Goal: Task Accomplishment & Management: Manage account settings

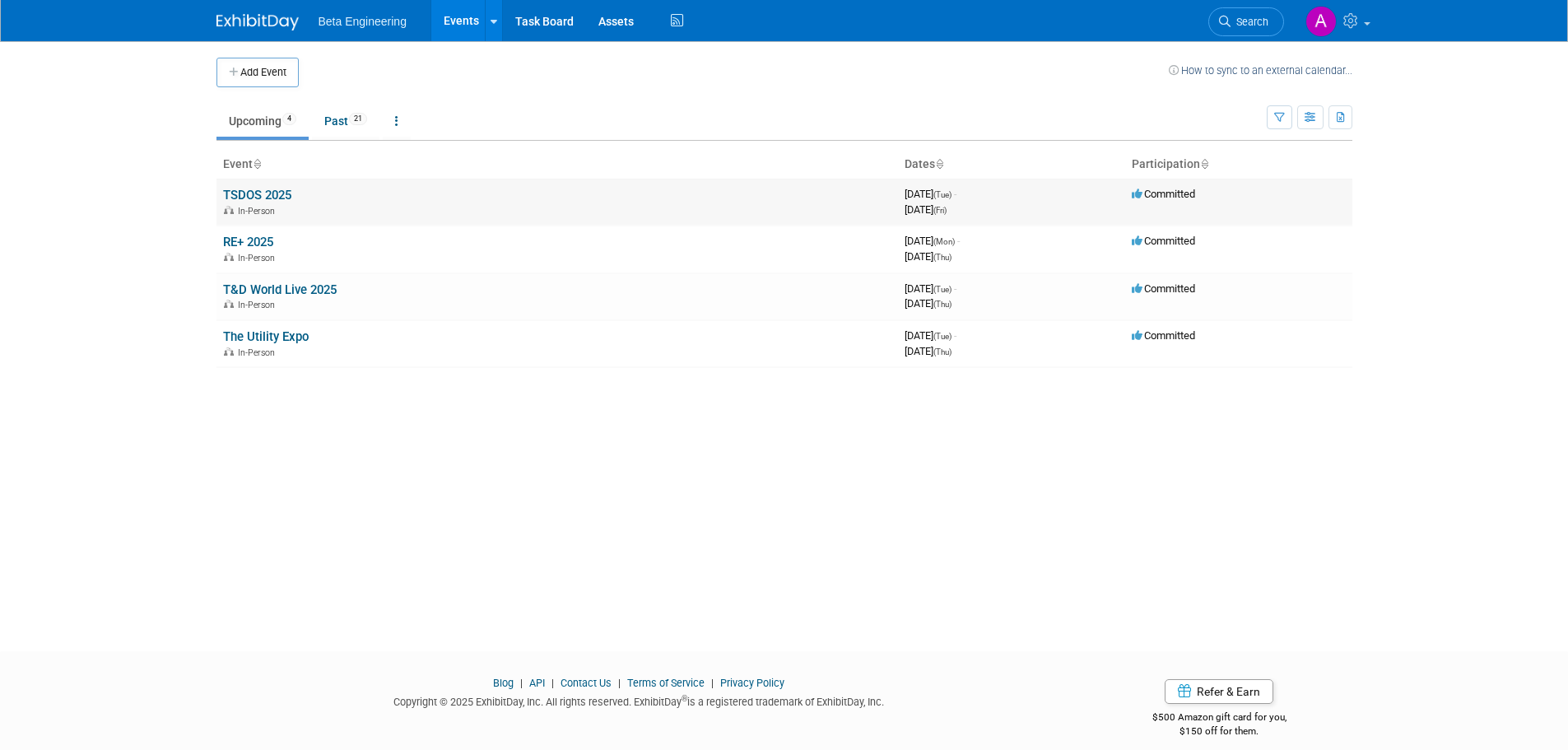
click at [269, 201] on link "TSDOS 2025" at bounding box center [258, 195] width 69 height 15
click at [253, 241] on link "RE+ 2025" at bounding box center [248, 243] width 51 height 15
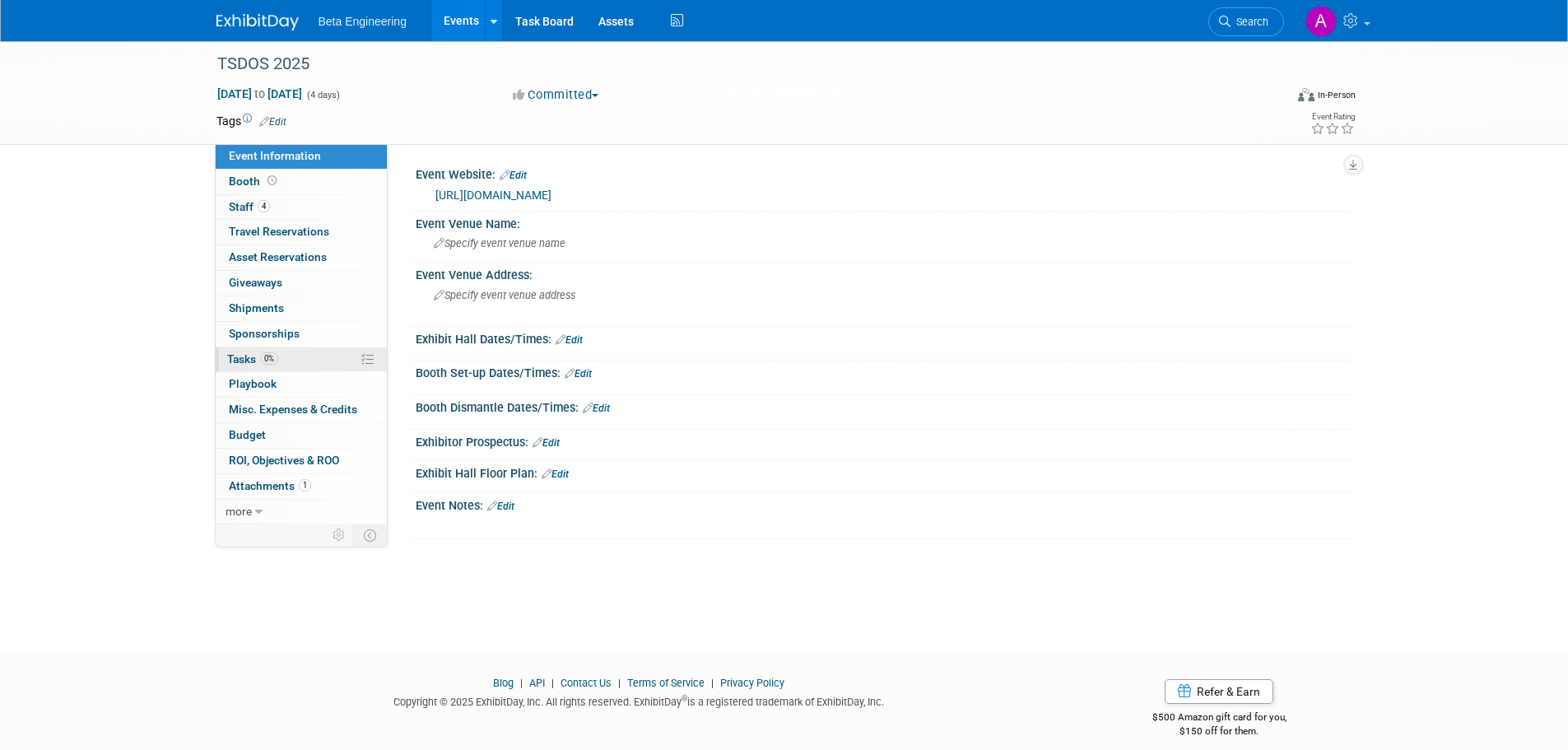
click at [253, 361] on span "Tasks 0%" at bounding box center [252, 359] width 51 height 13
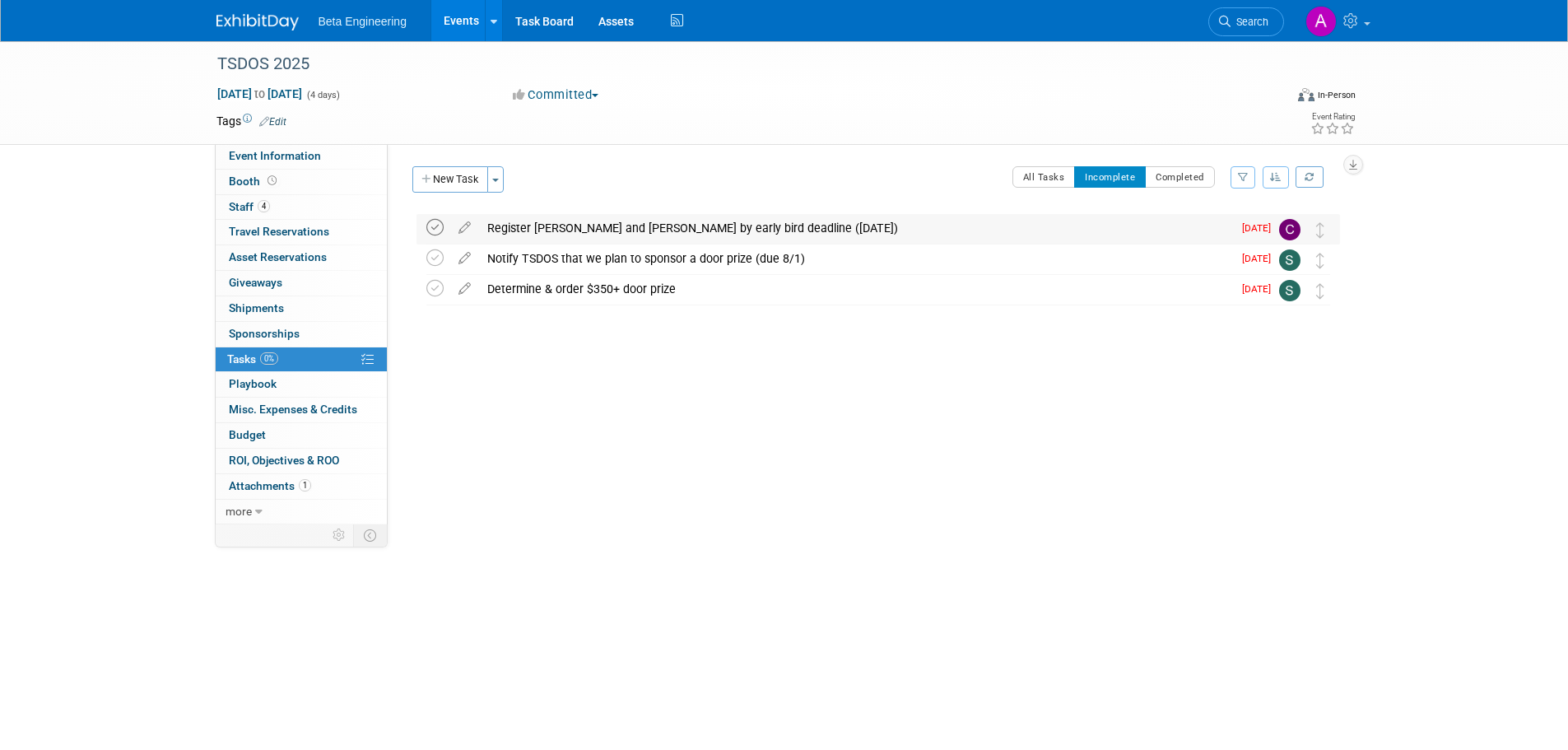
click at [432, 225] on icon at bounding box center [435, 227] width 17 height 17
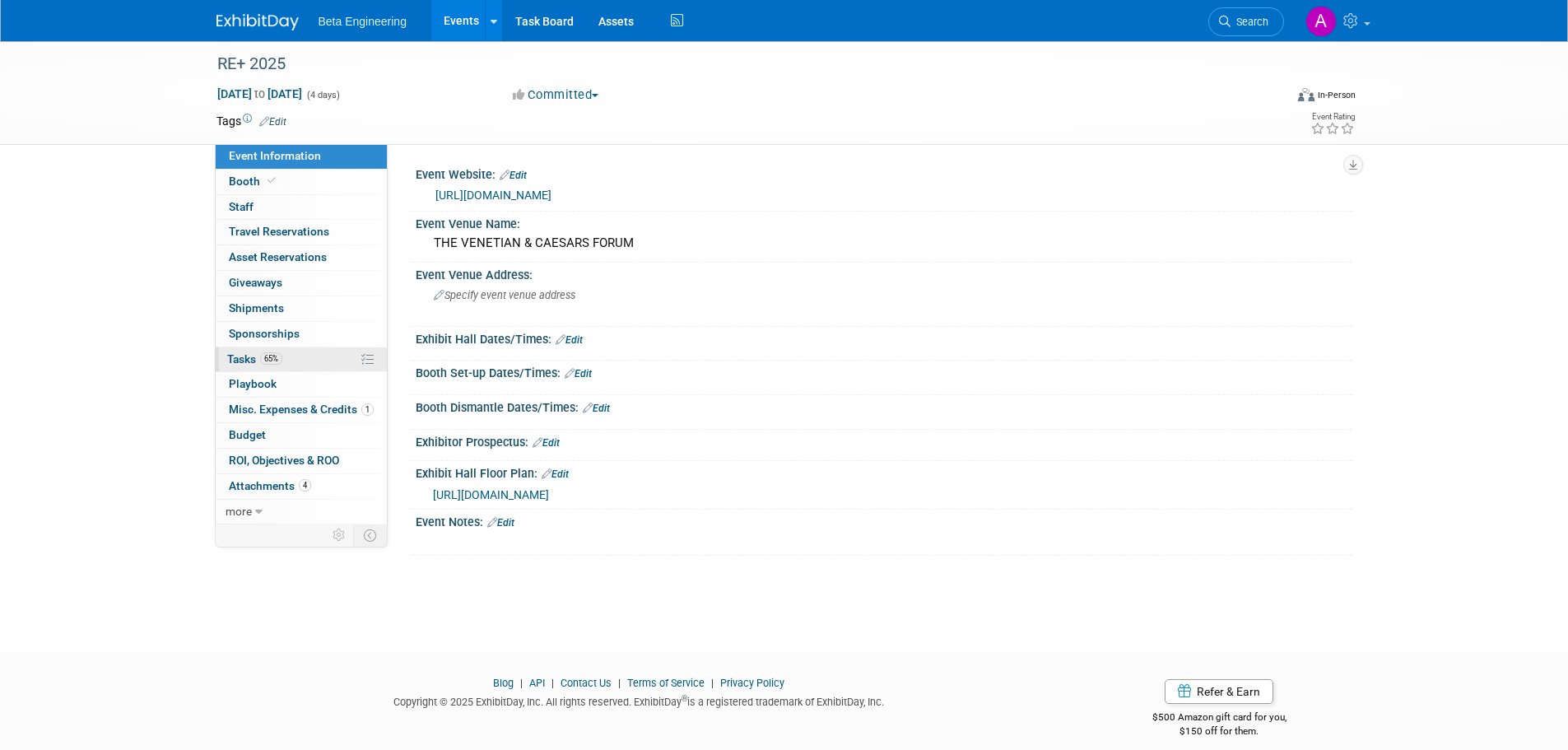
click at [247, 360] on span "Tasks 65%" at bounding box center [255, 359] width 55 height 13
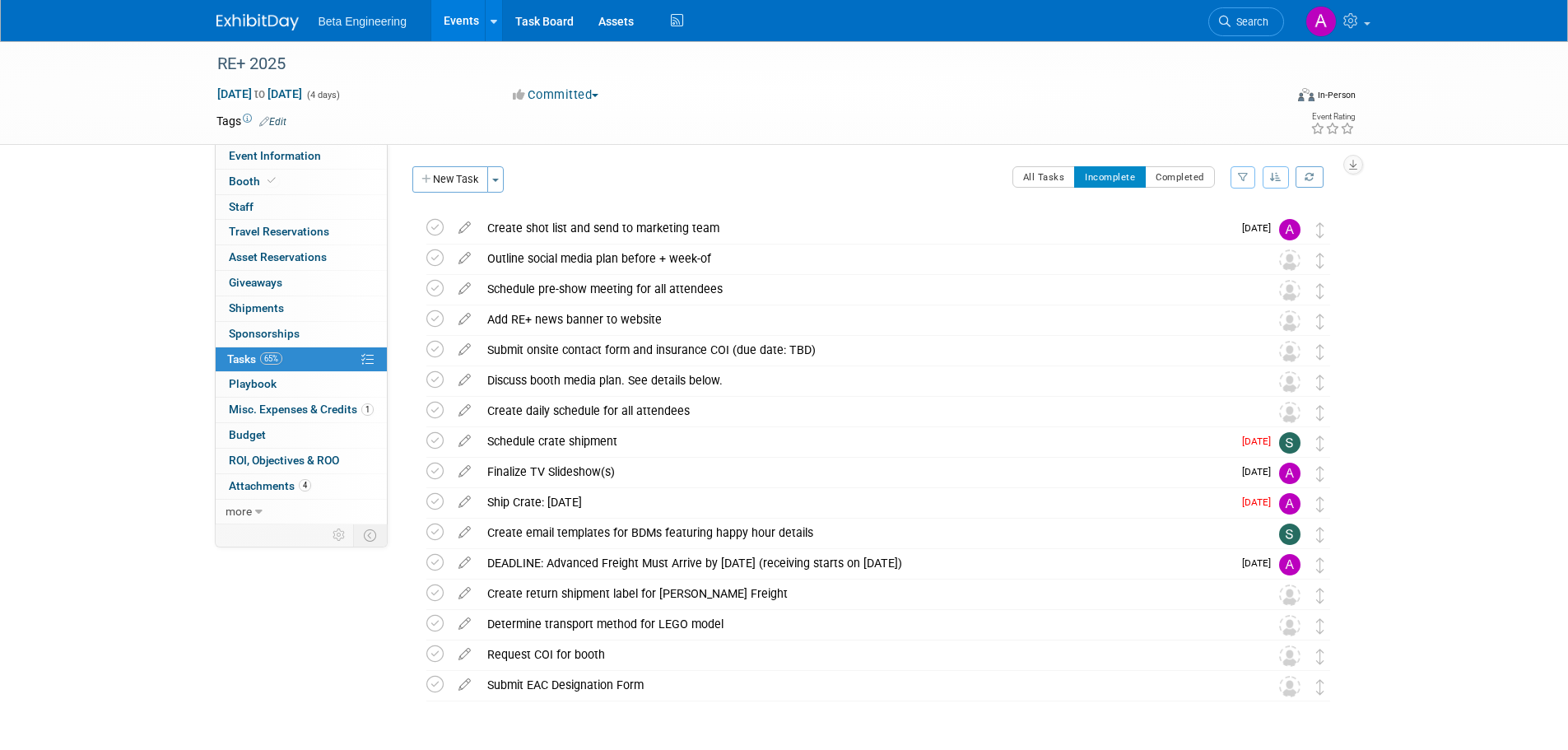
click at [1266, 176] on button "button" at bounding box center [1277, 177] width 27 height 22
click at [1216, 246] on link "By Due Date" at bounding box center [1229, 252] width 118 height 23
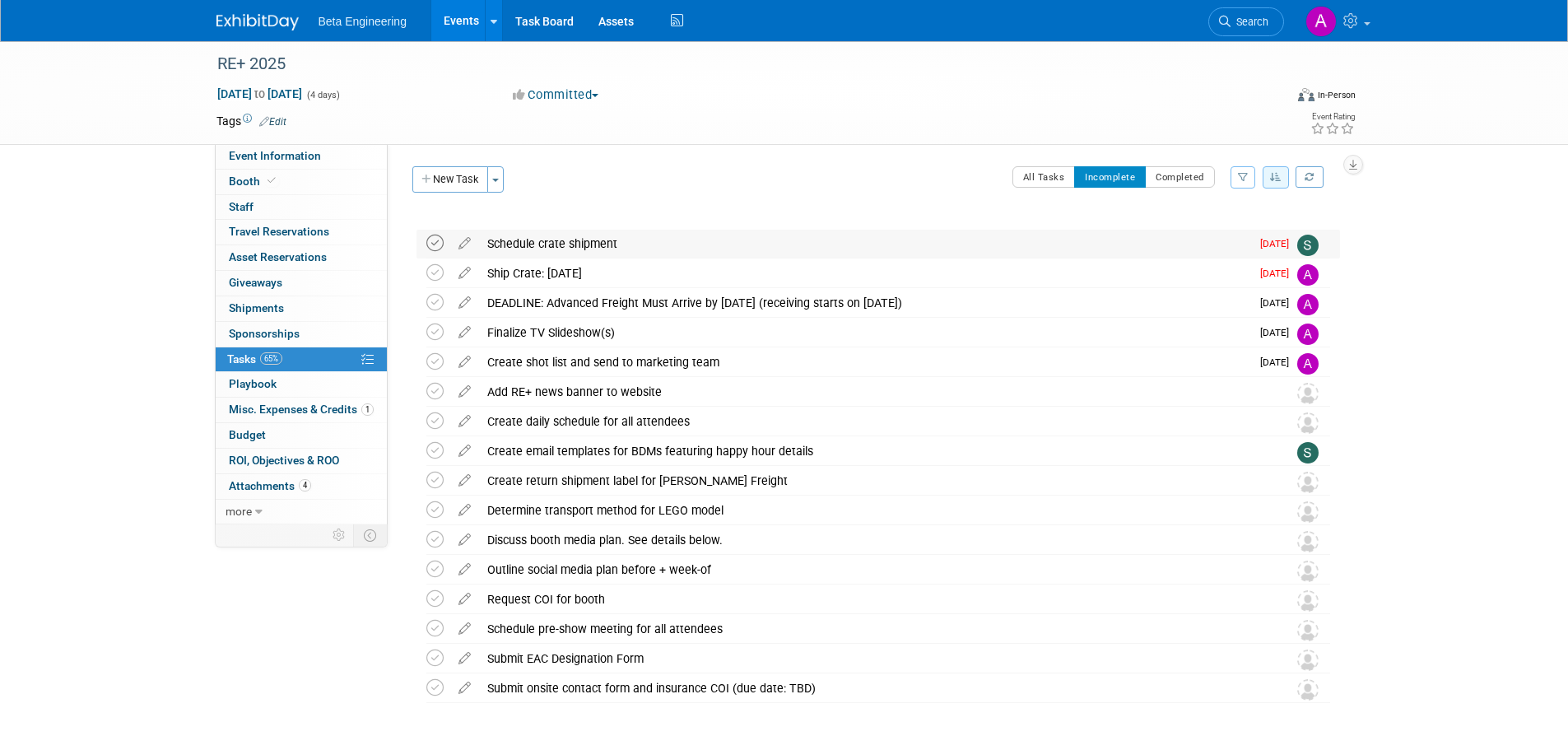
click at [433, 246] on icon at bounding box center [435, 244] width 17 height 17
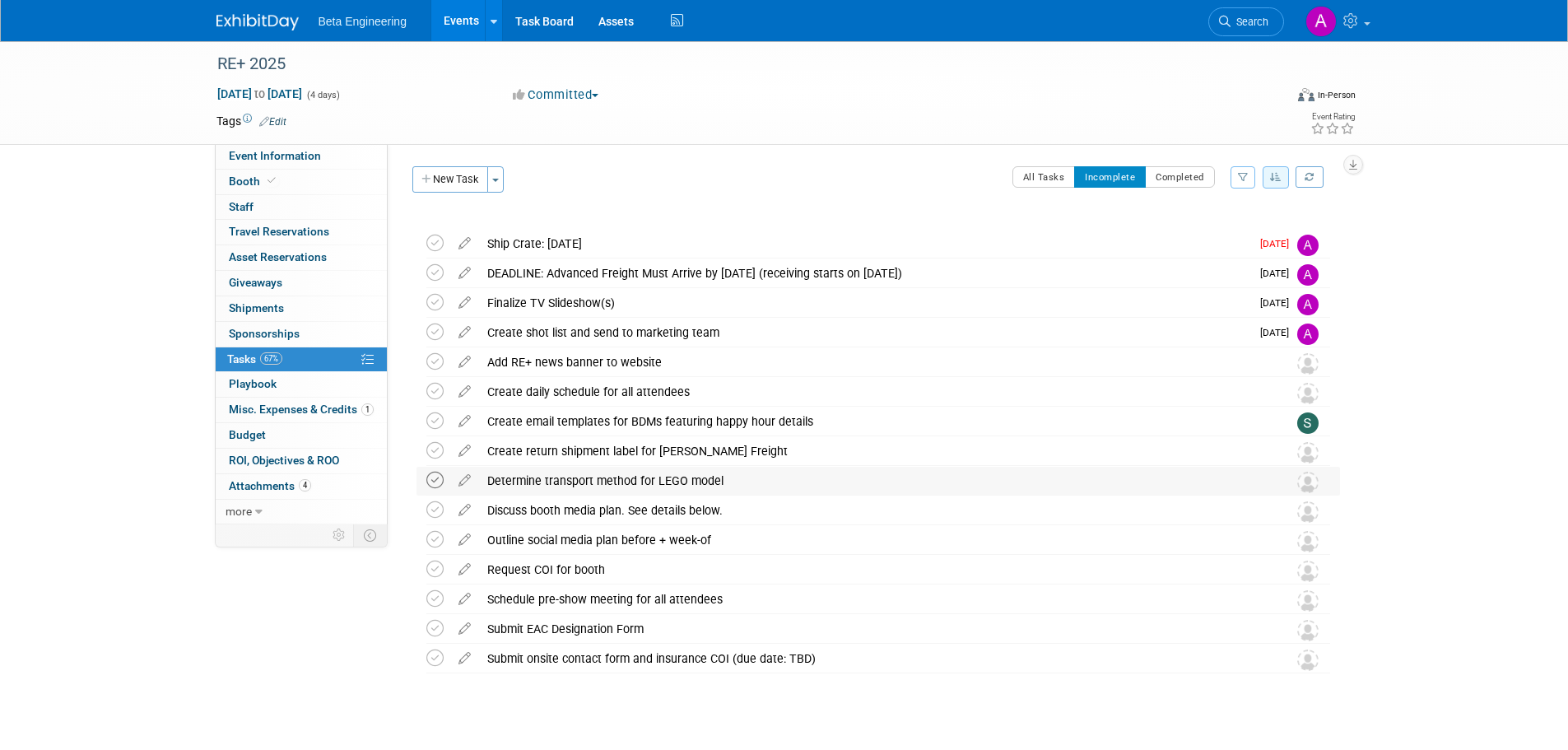
click at [438, 478] on icon at bounding box center [435, 481] width 17 height 17
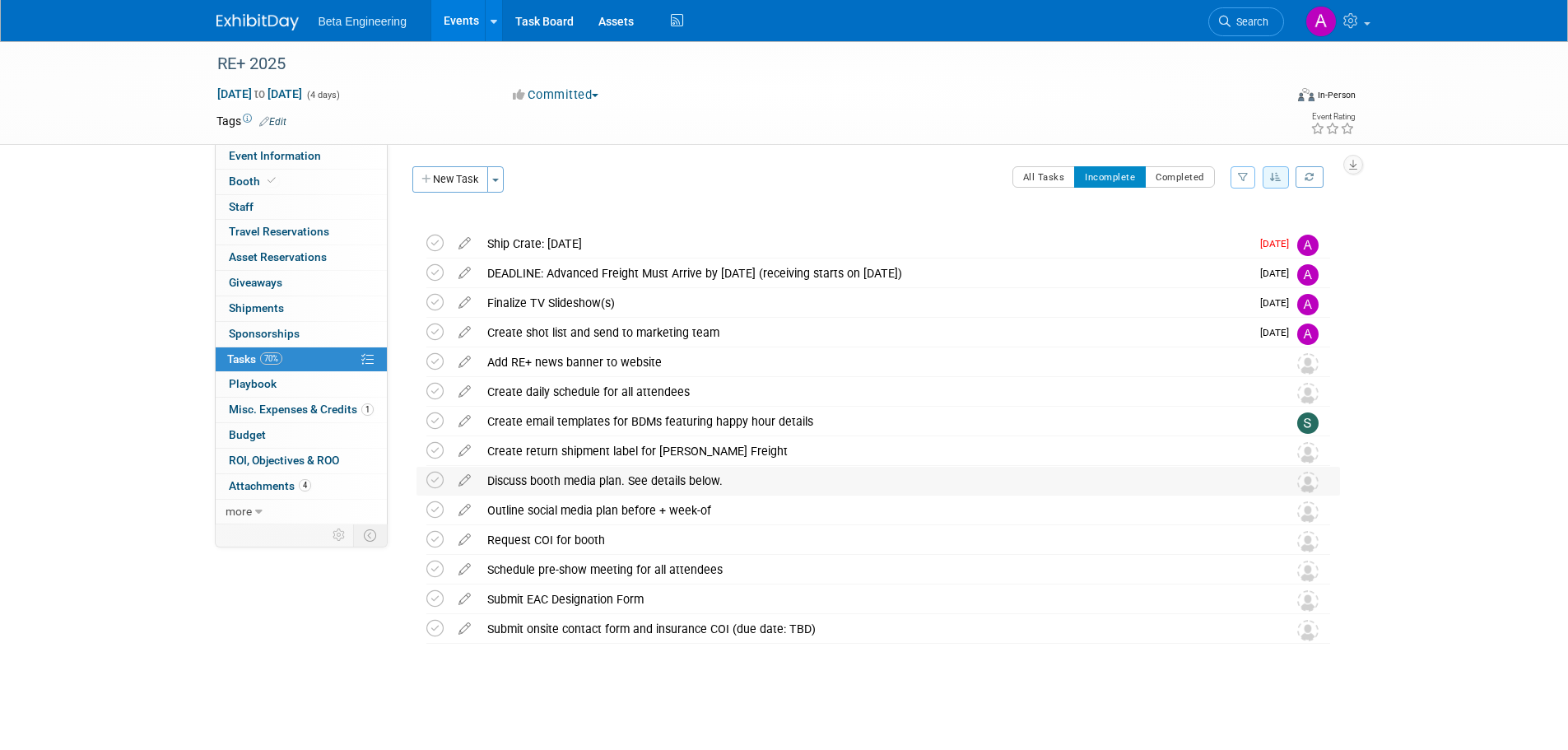
click at [563, 474] on div "Discuss booth media plan. See details below." at bounding box center [871, 481] width 785 height 28
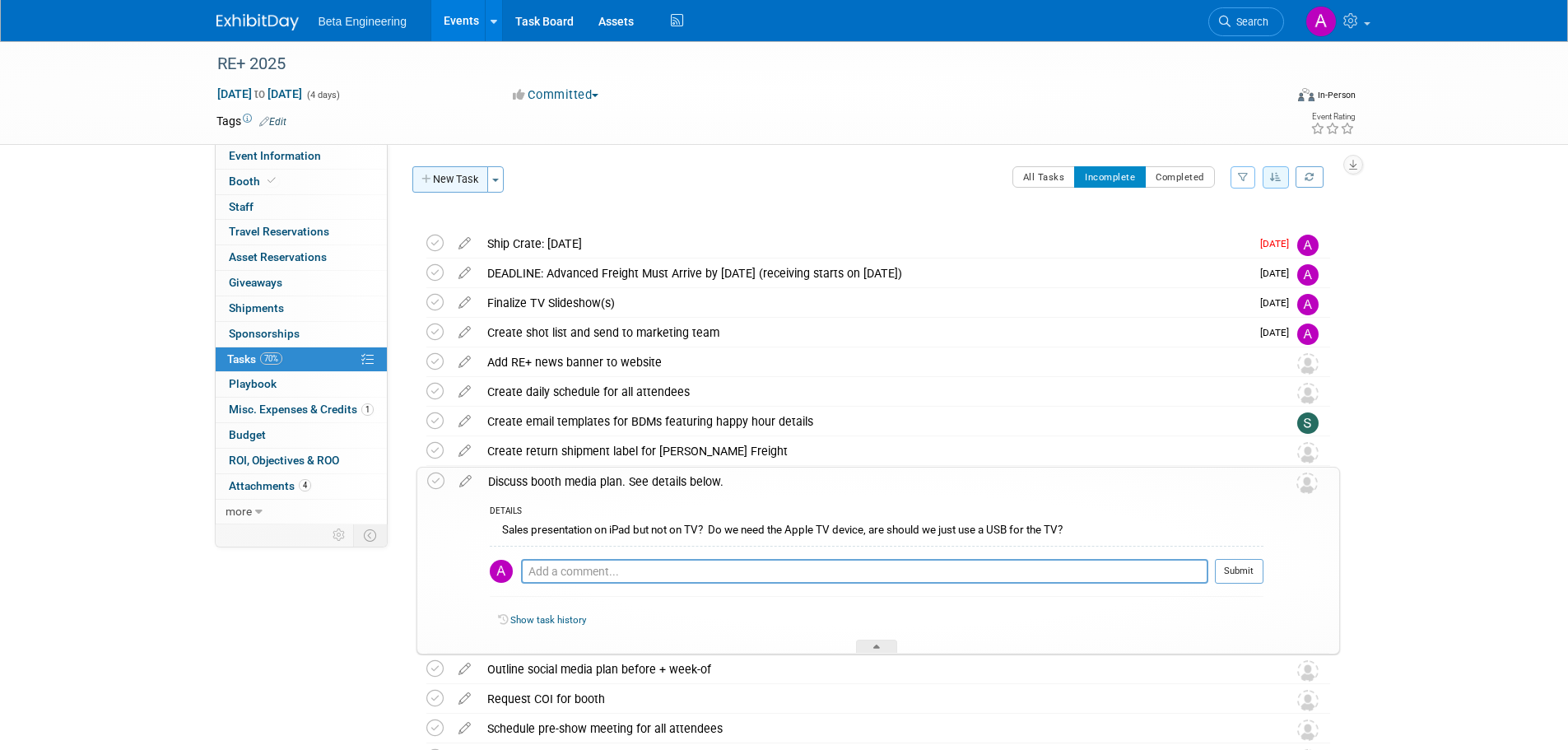
click at [462, 175] on button "New Task" at bounding box center [450, 180] width 75 height 27
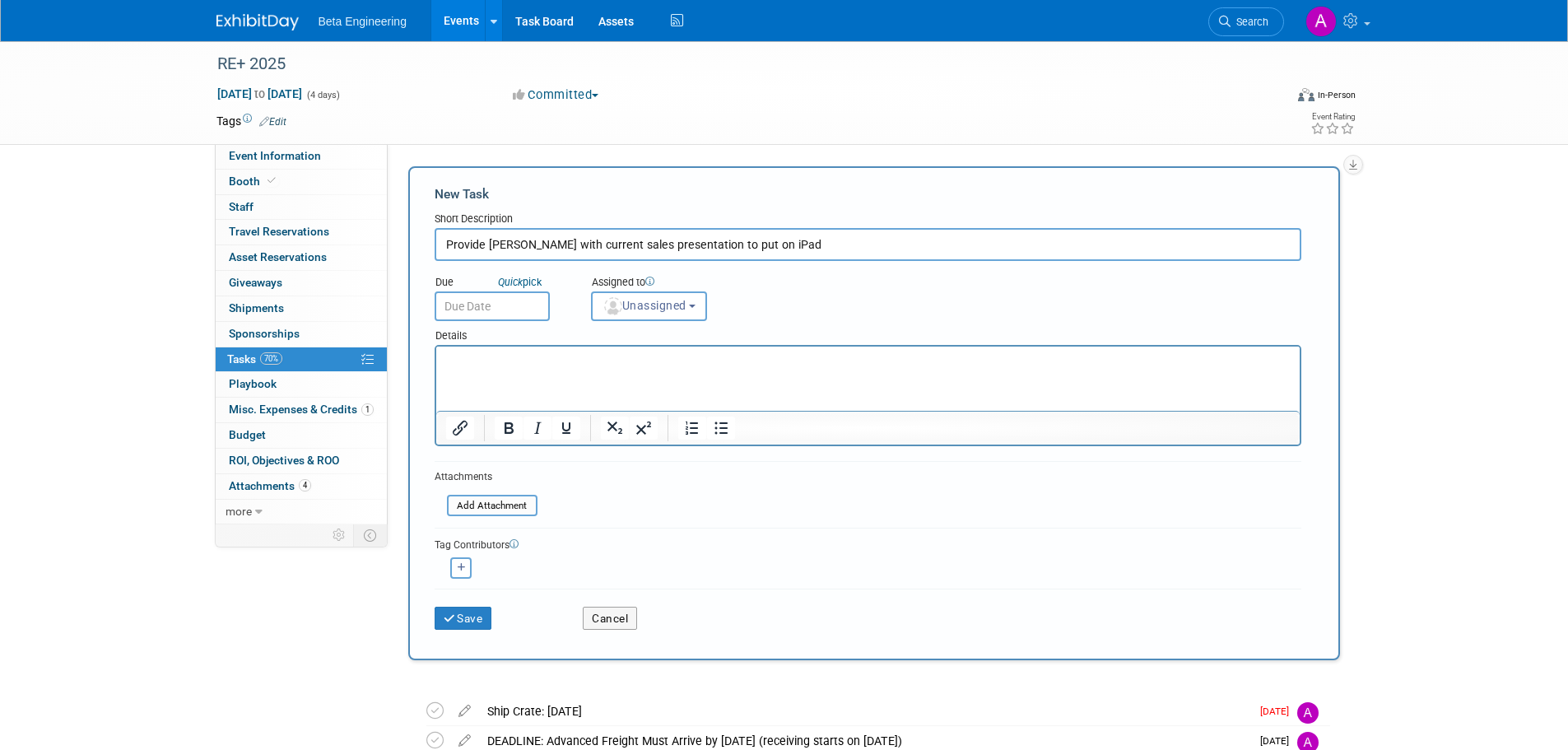
type input "Provide Andy with current sales presentation to put on iPad"
click at [501, 305] on input "text" at bounding box center [492, 306] width 116 height 30
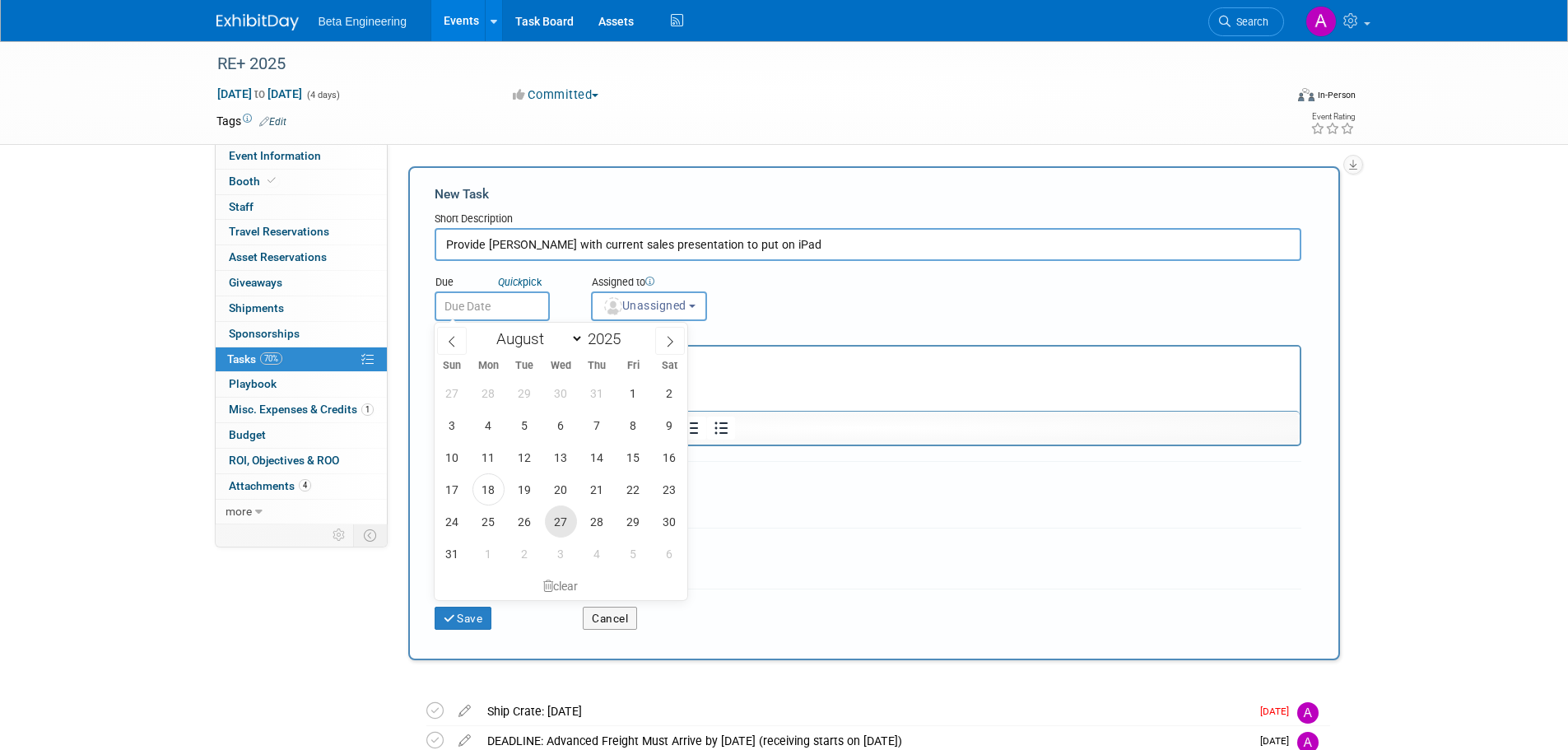
click at [563, 522] on span "27" at bounding box center [561, 522] width 32 height 32
type input "Aug 27, 2025"
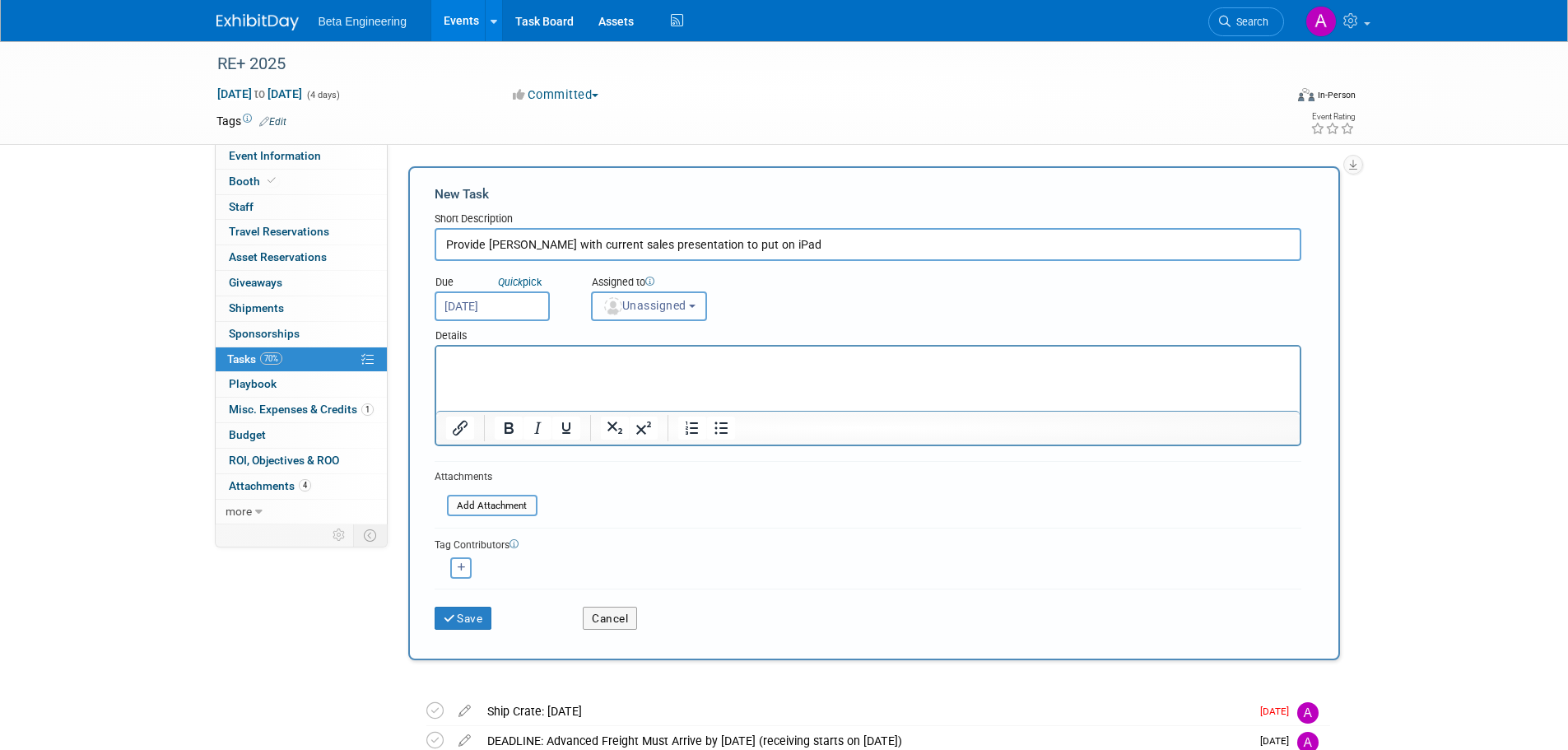
click at [635, 298] on button "Unassigned" at bounding box center [650, 306] width 117 height 30
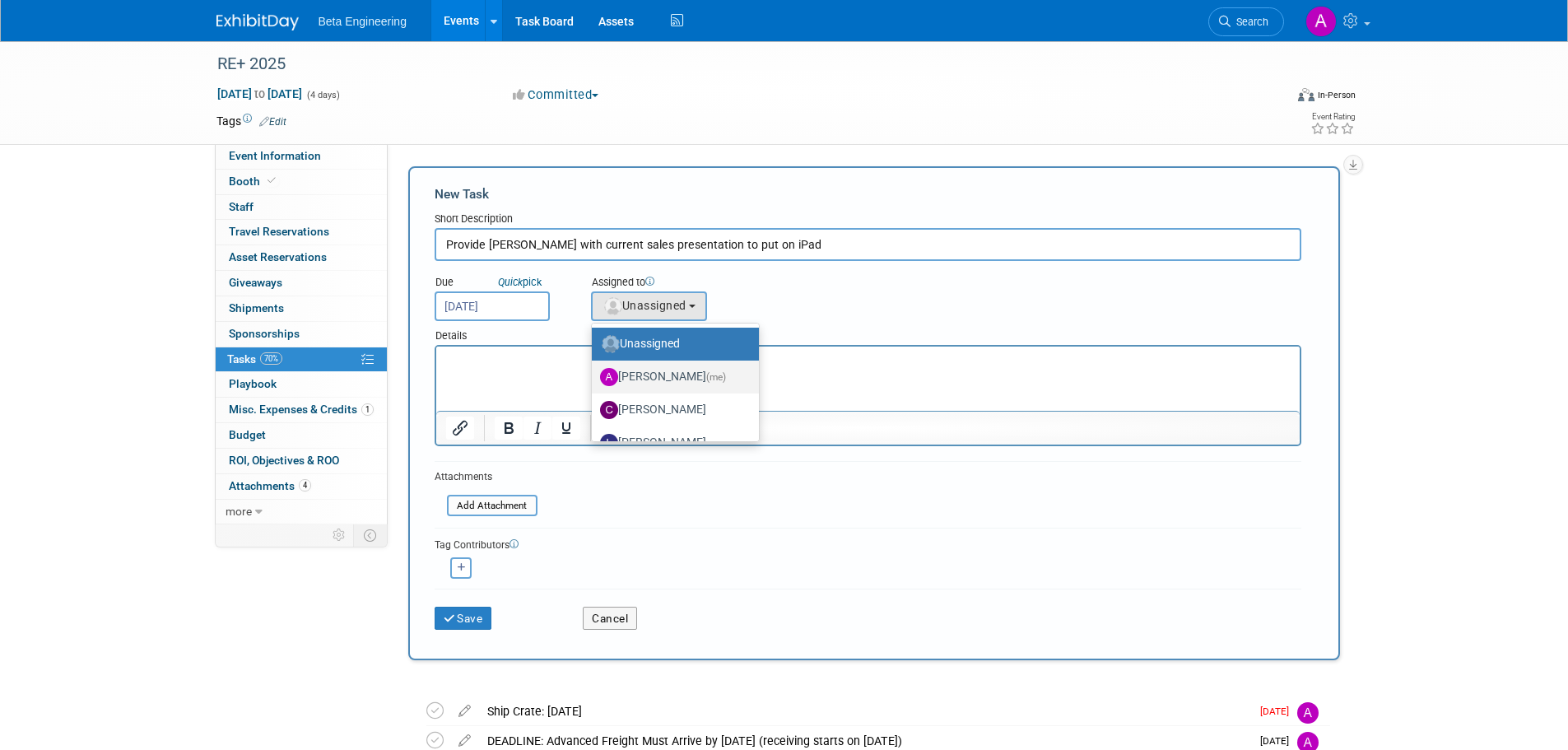
click at [638, 375] on label "Anne Mertens (me)" at bounding box center [671, 377] width 142 height 27
click at [594, 375] on input "Anne Mertens (me)" at bounding box center [589, 375] width 11 height 11
select select "6ff3d987-10bc-4a7b-8953-bf24971659f4"
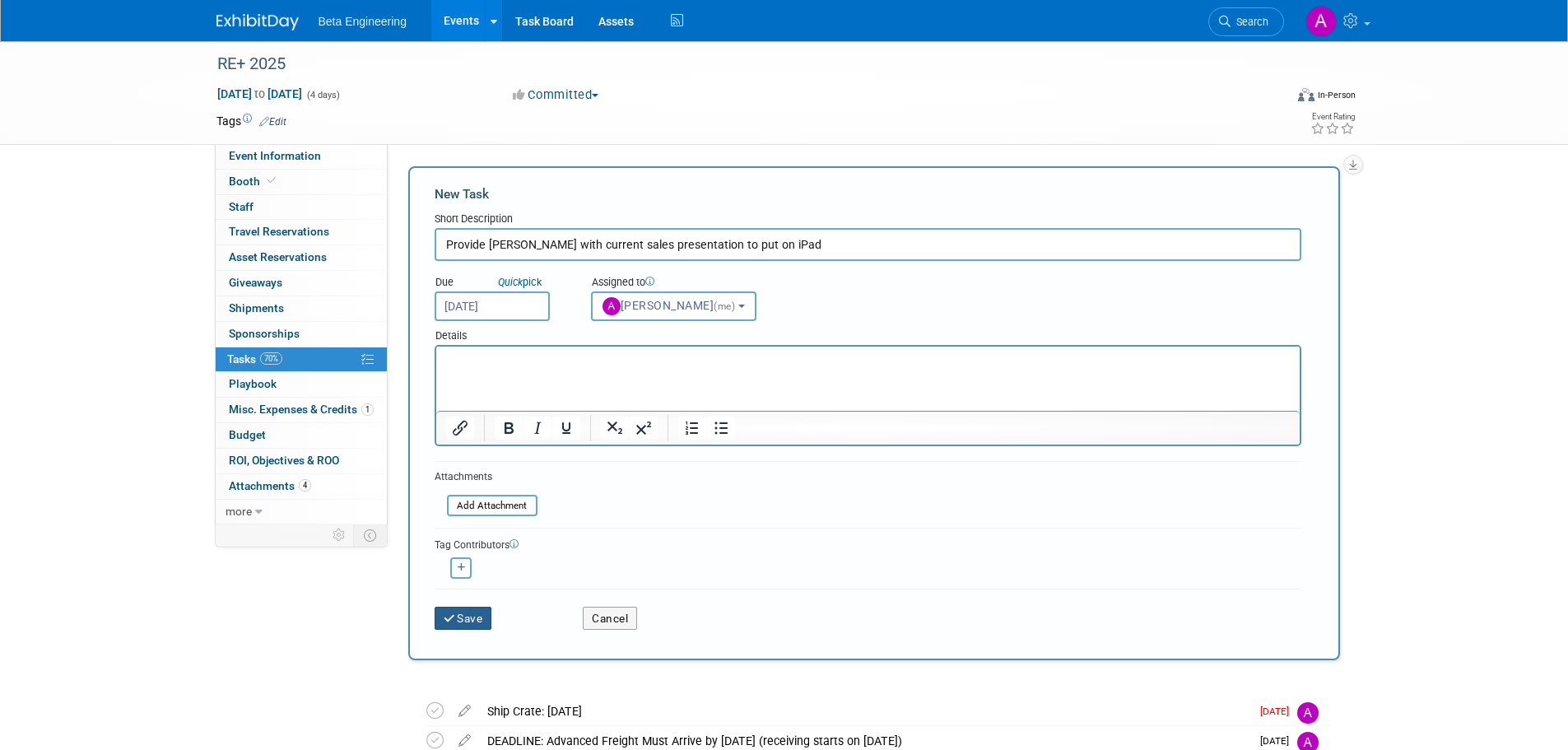
click at [473, 615] on button "Save" at bounding box center [463, 618] width 57 height 23
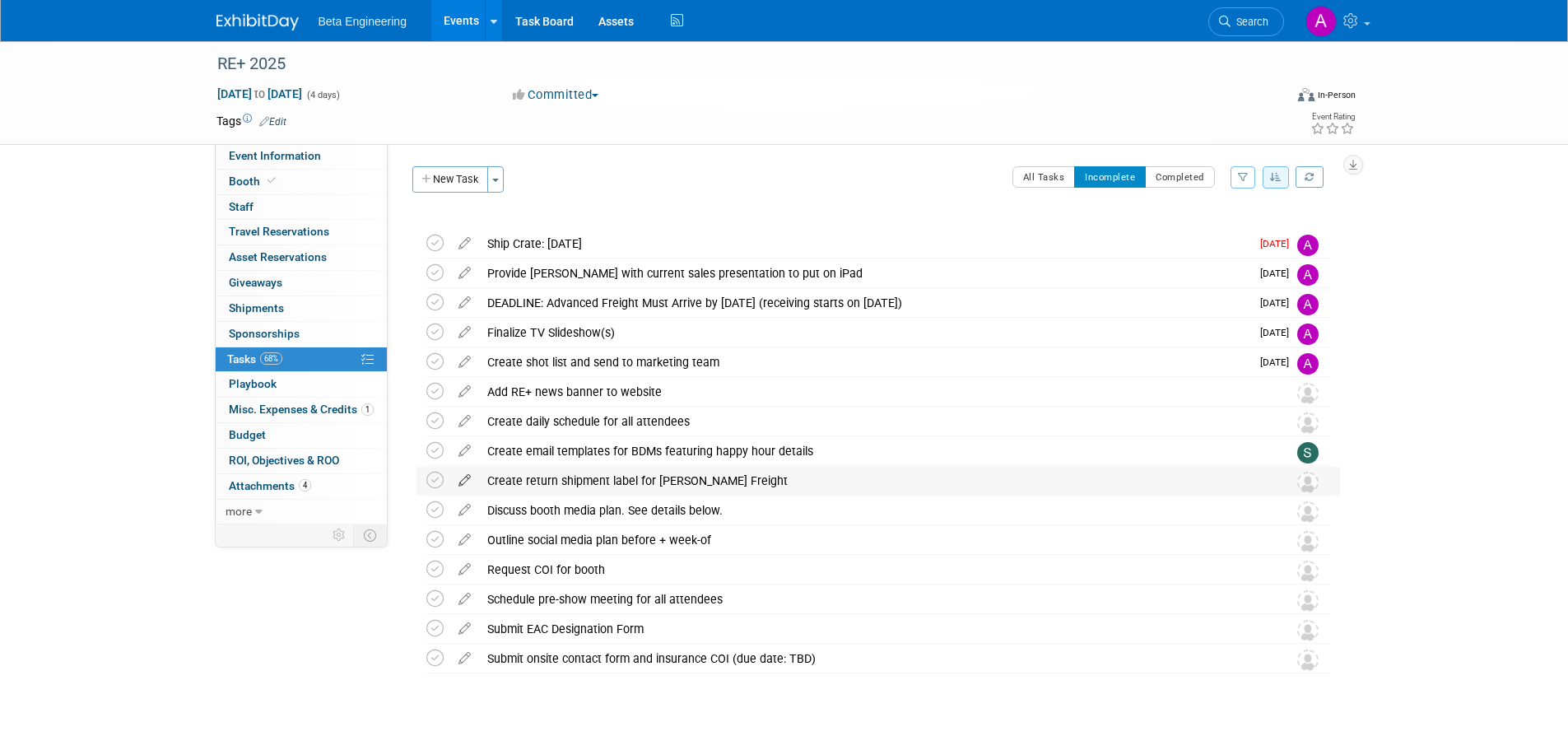
click at [464, 480] on icon at bounding box center [464, 478] width 29 height 21
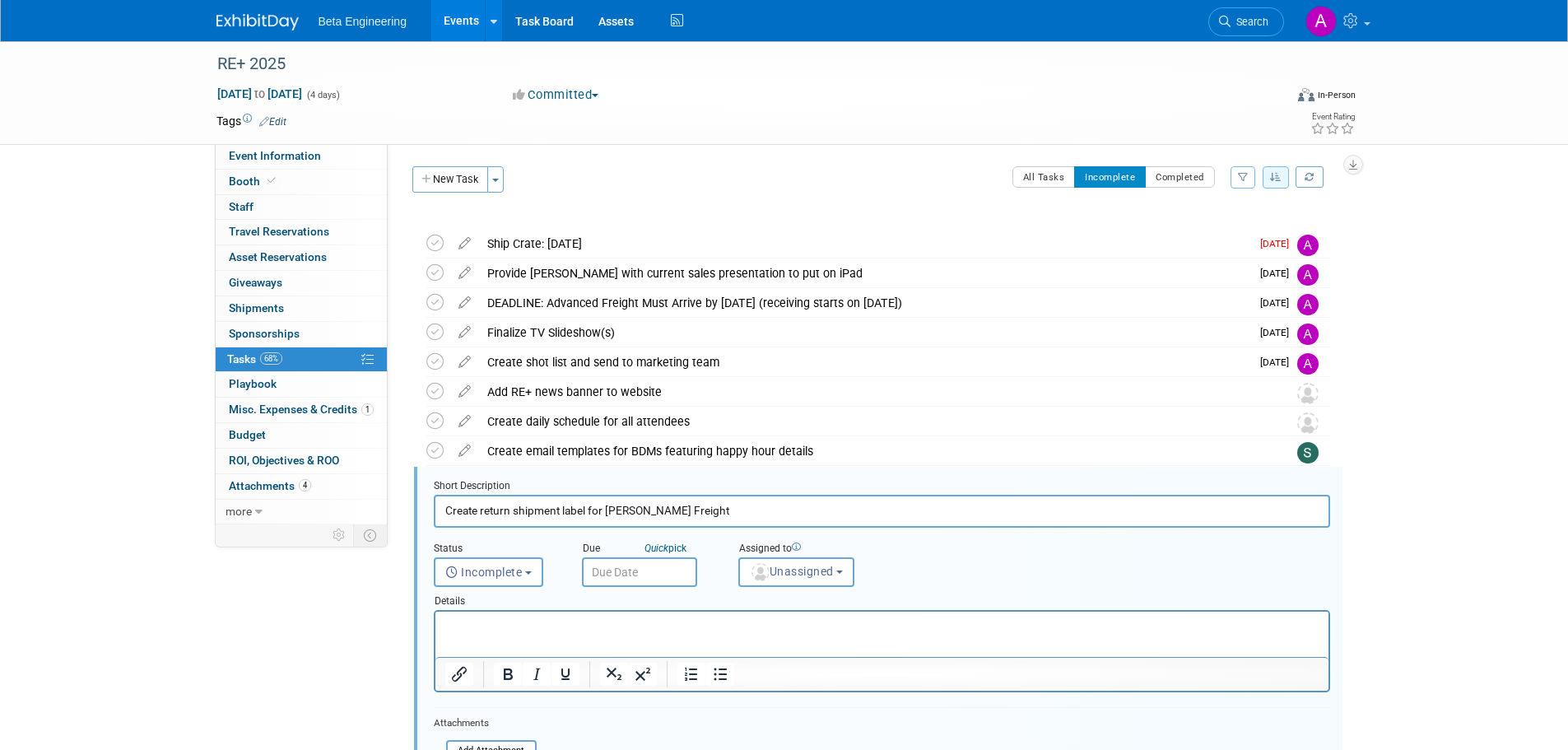
scroll to position [225, 0]
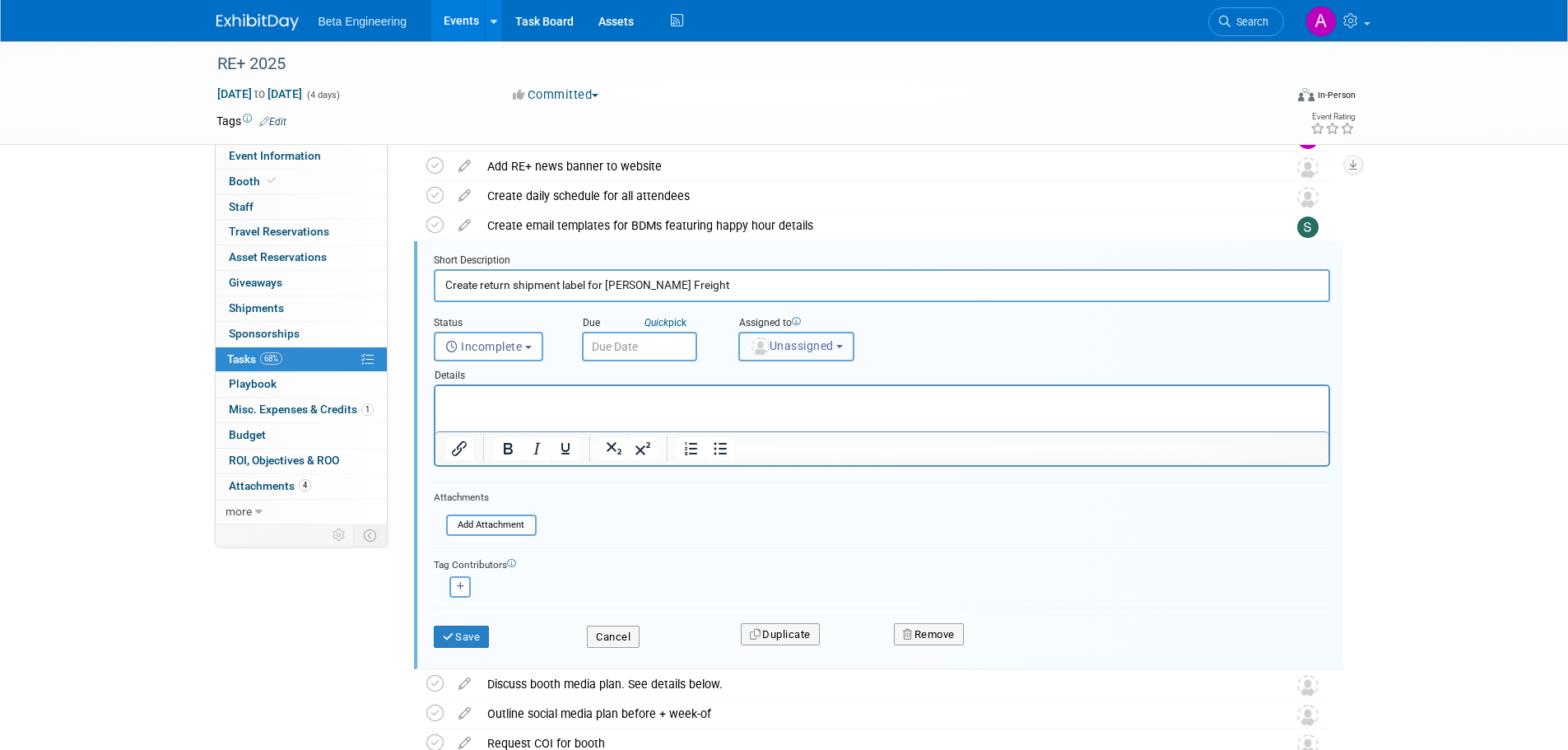
click at [817, 348] on span "Unassigned" at bounding box center [792, 346] width 84 height 13
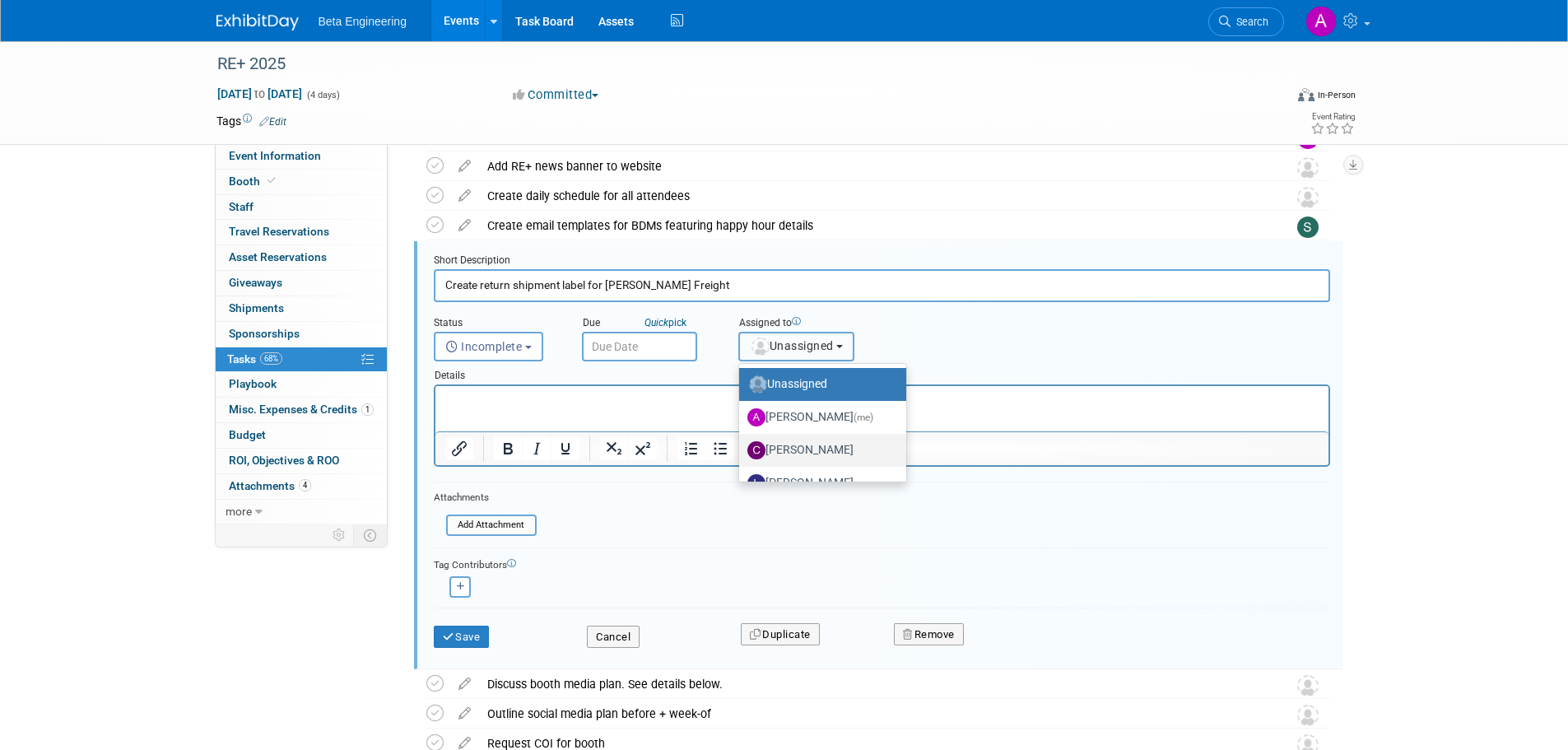
scroll to position [55, 0]
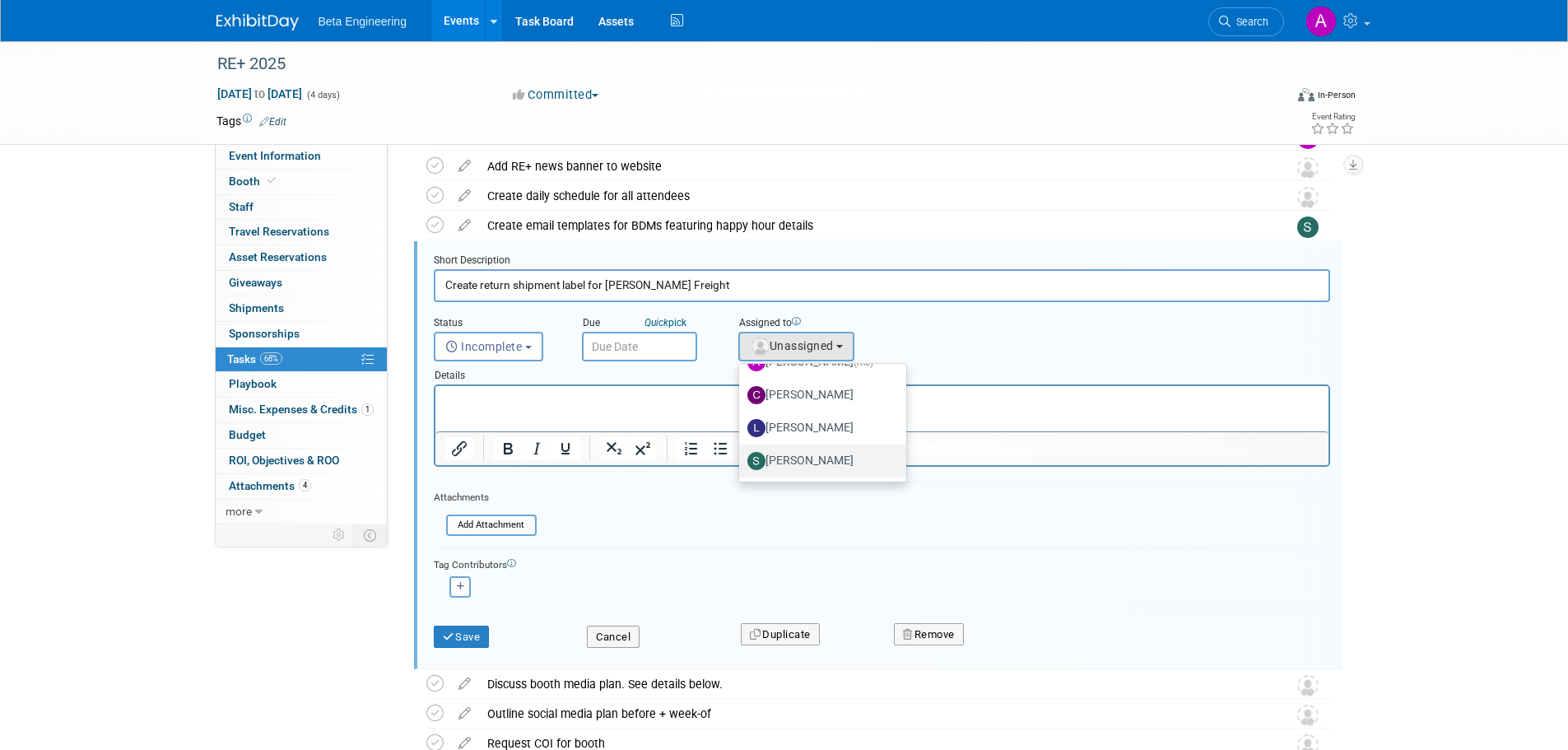
click at [783, 459] on label "[PERSON_NAME]" at bounding box center [818, 461] width 142 height 27
click at [741, 459] on input "[PERSON_NAME]" at bounding box center [736, 459] width 11 height 11
select select "4040aecd-f001-4306-8e56-2d2b13bd5b2f"
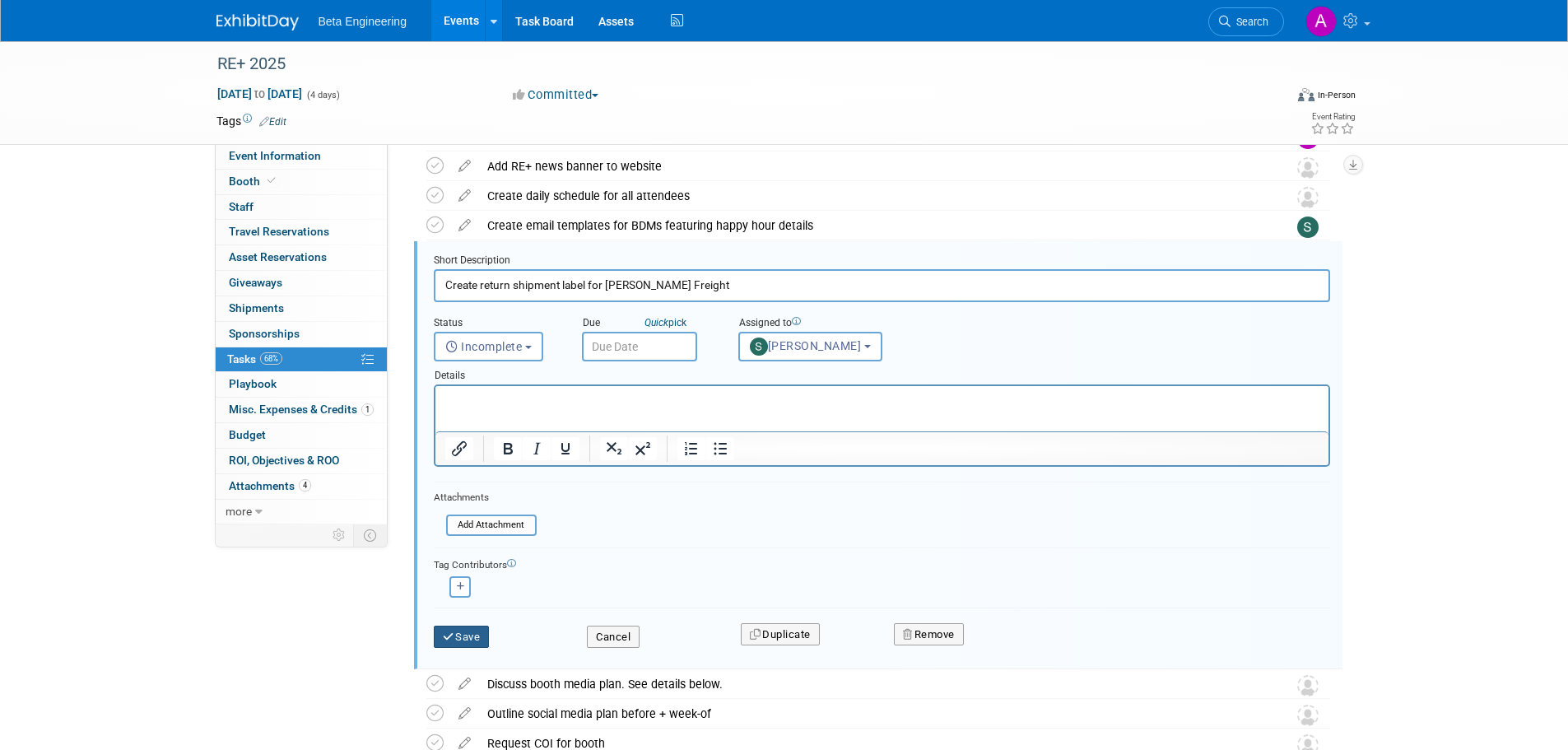
click at [451, 635] on icon "submit" at bounding box center [450, 636] width 13 height 11
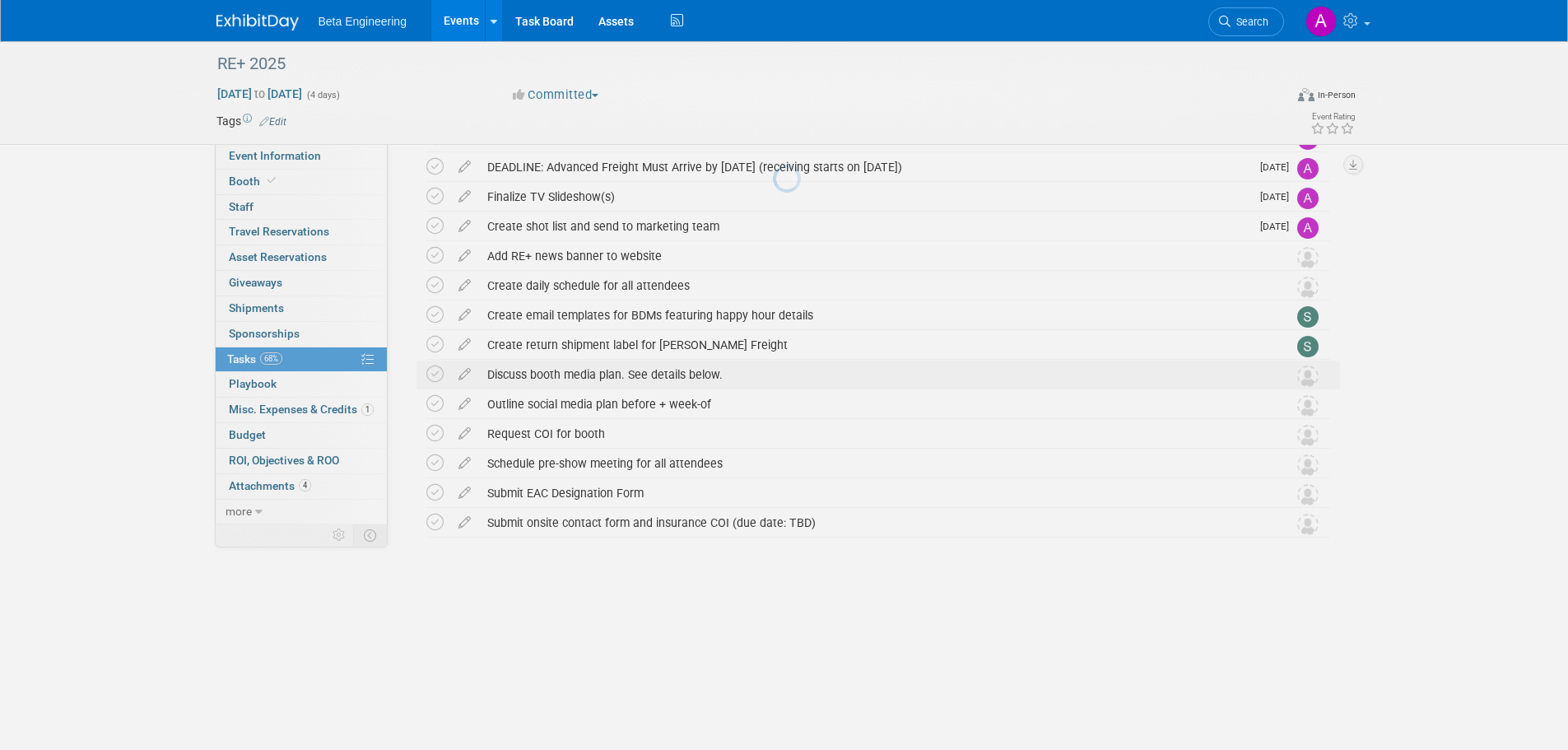
scroll to position [25, 0]
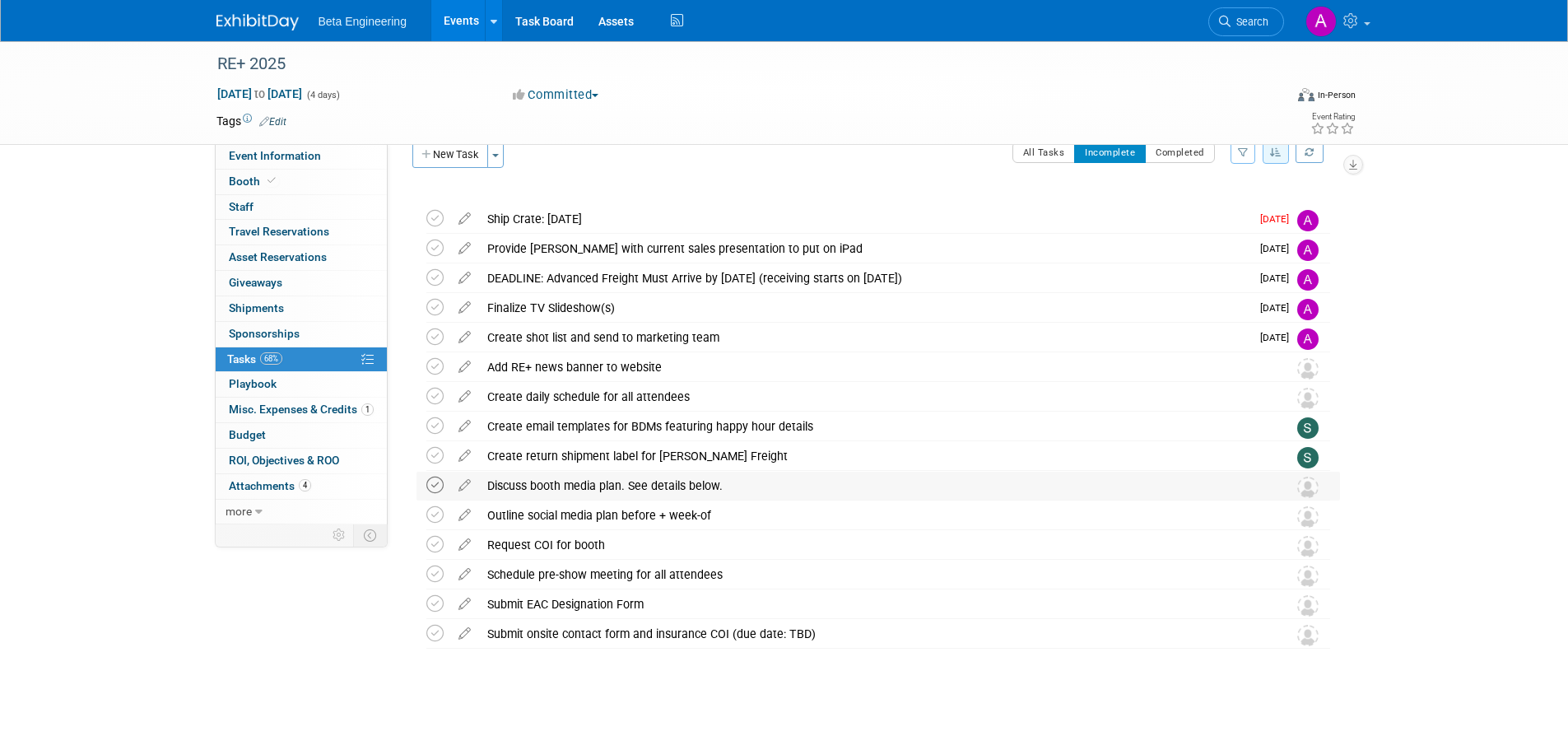
click at [435, 483] on icon at bounding box center [435, 485] width 17 height 17
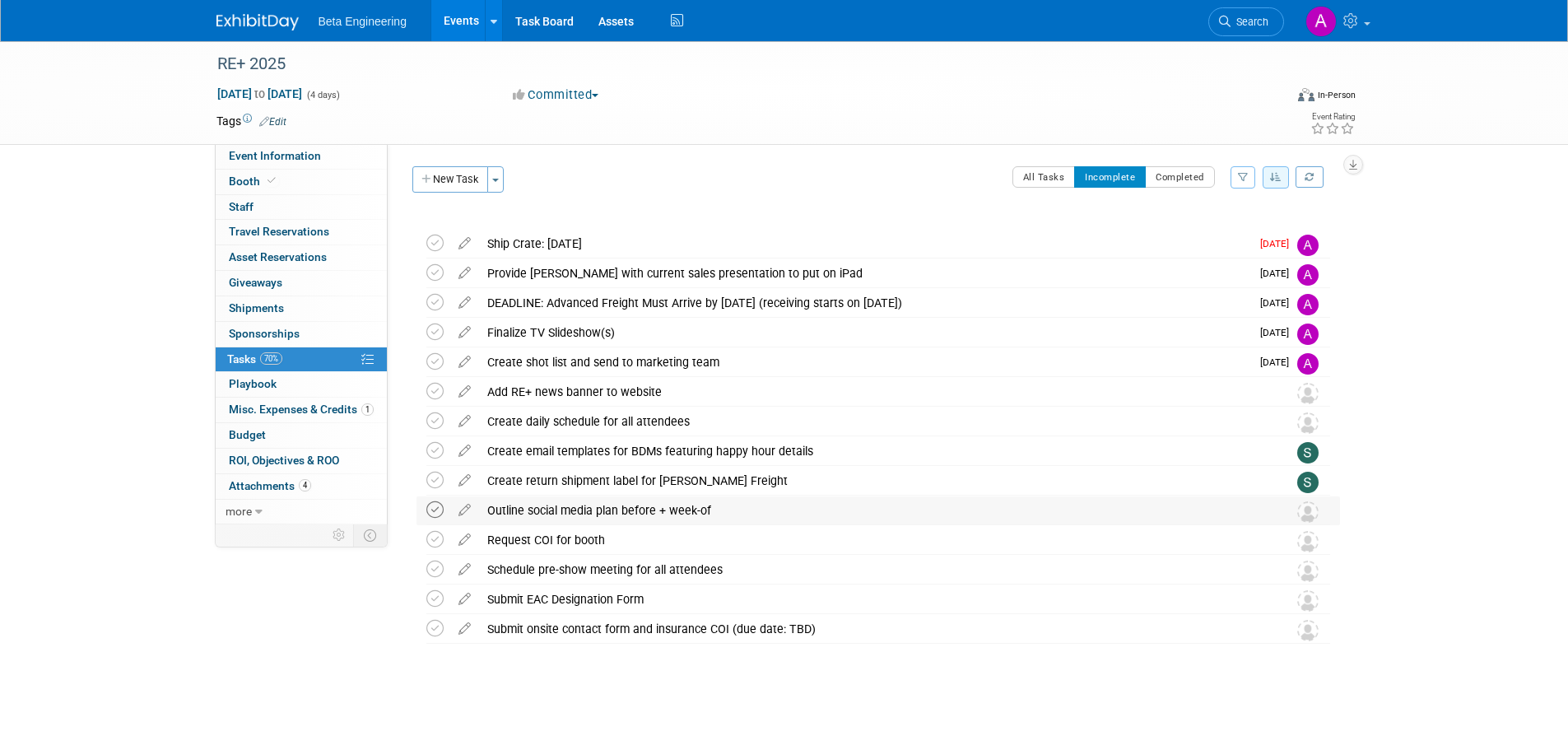
click at [438, 513] on icon at bounding box center [435, 510] width 17 height 17
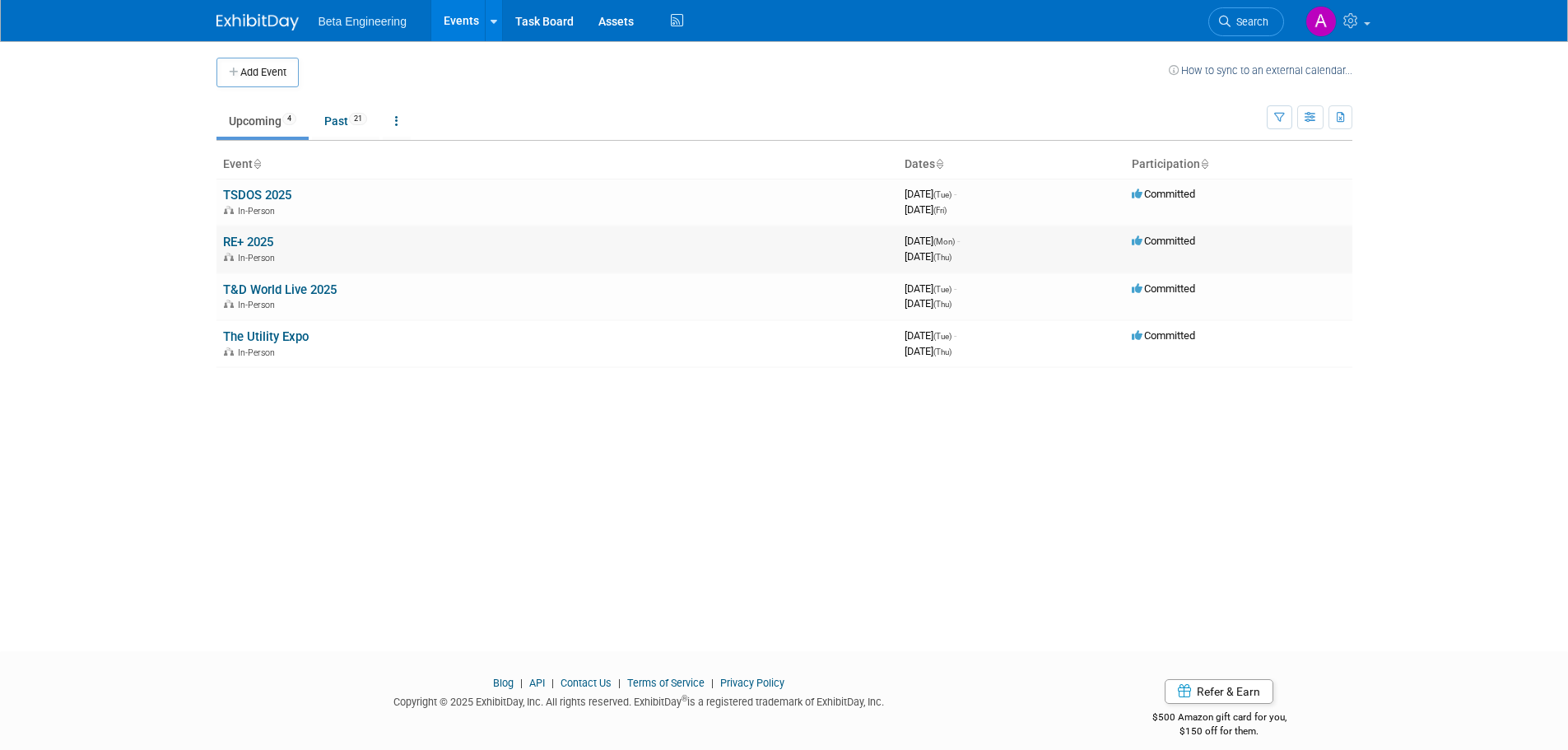
click at [256, 236] on link "RE+ 2025" at bounding box center [248, 243] width 51 height 15
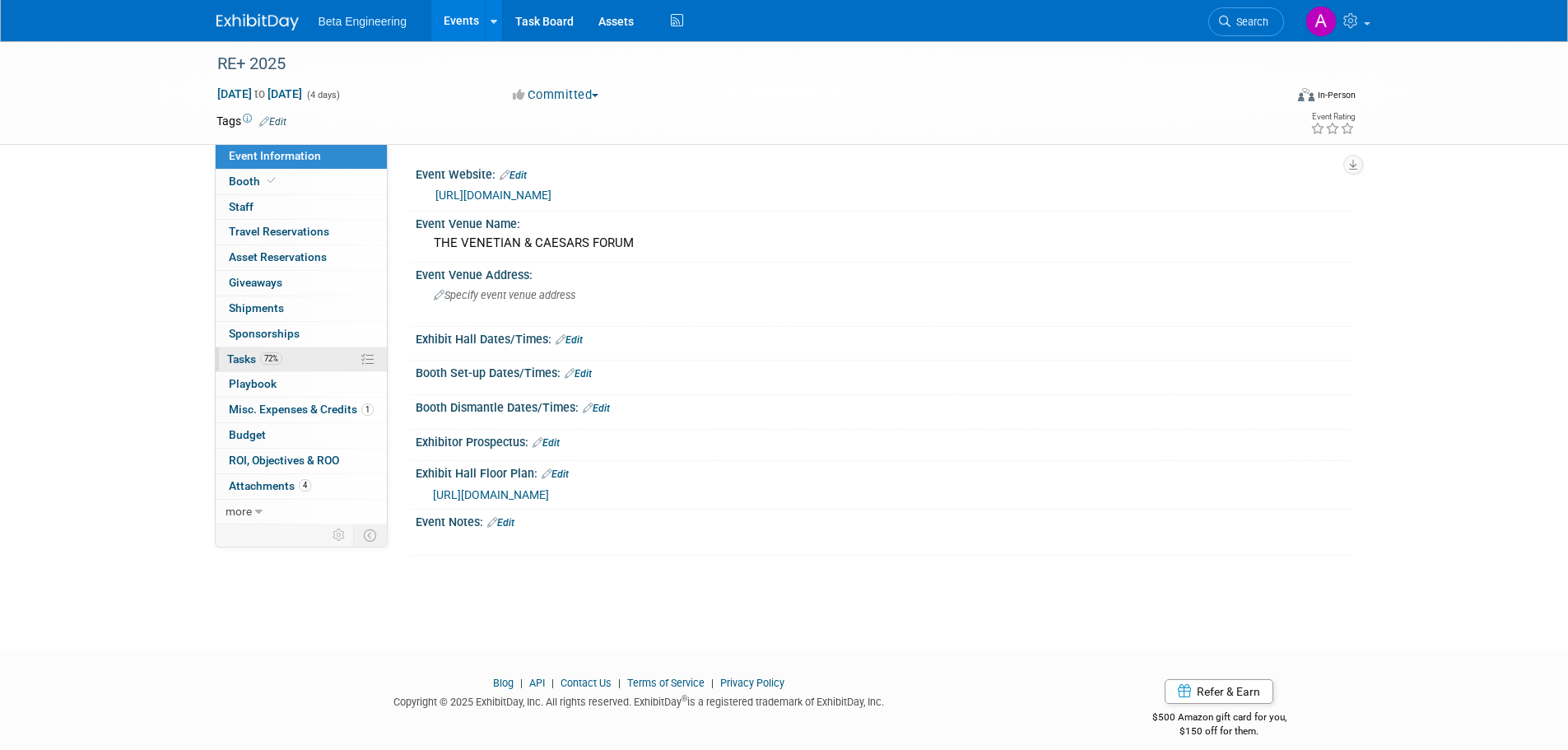
click at [255, 364] on span "Tasks 72%" at bounding box center [255, 359] width 55 height 13
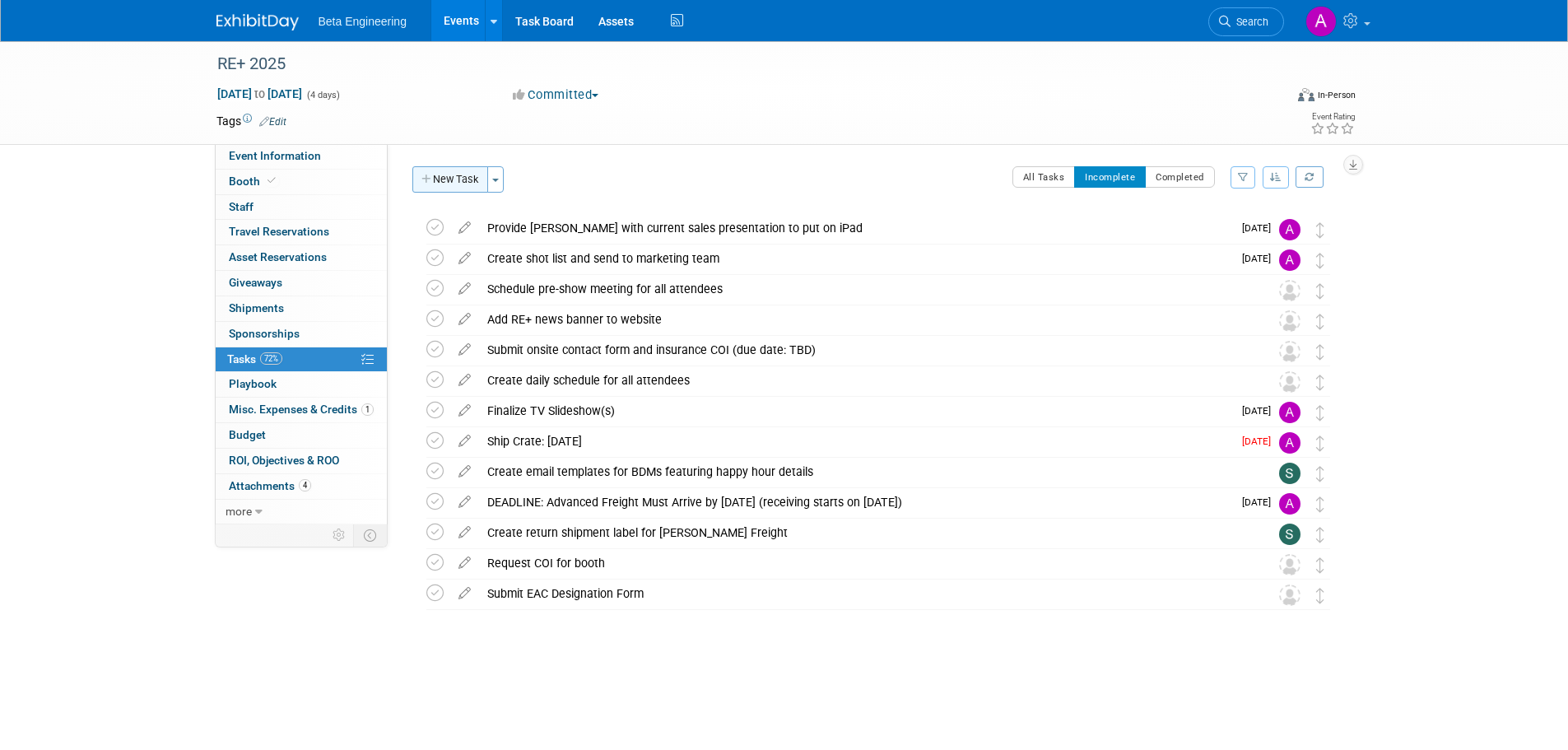
drag, startPoint x: 430, startPoint y: 158, endPoint x: 431, endPoint y: 166, distance: 8.1
click at [430, 158] on div "Event Website: Edit https://www.re-plus.com/ Event Venue Name: THE VENETIAN & C…" at bounding box center [870, 334] width 965 height 380
click at [432, 182] on icon "button" at bounding box center [427, 180] width 11 height 11
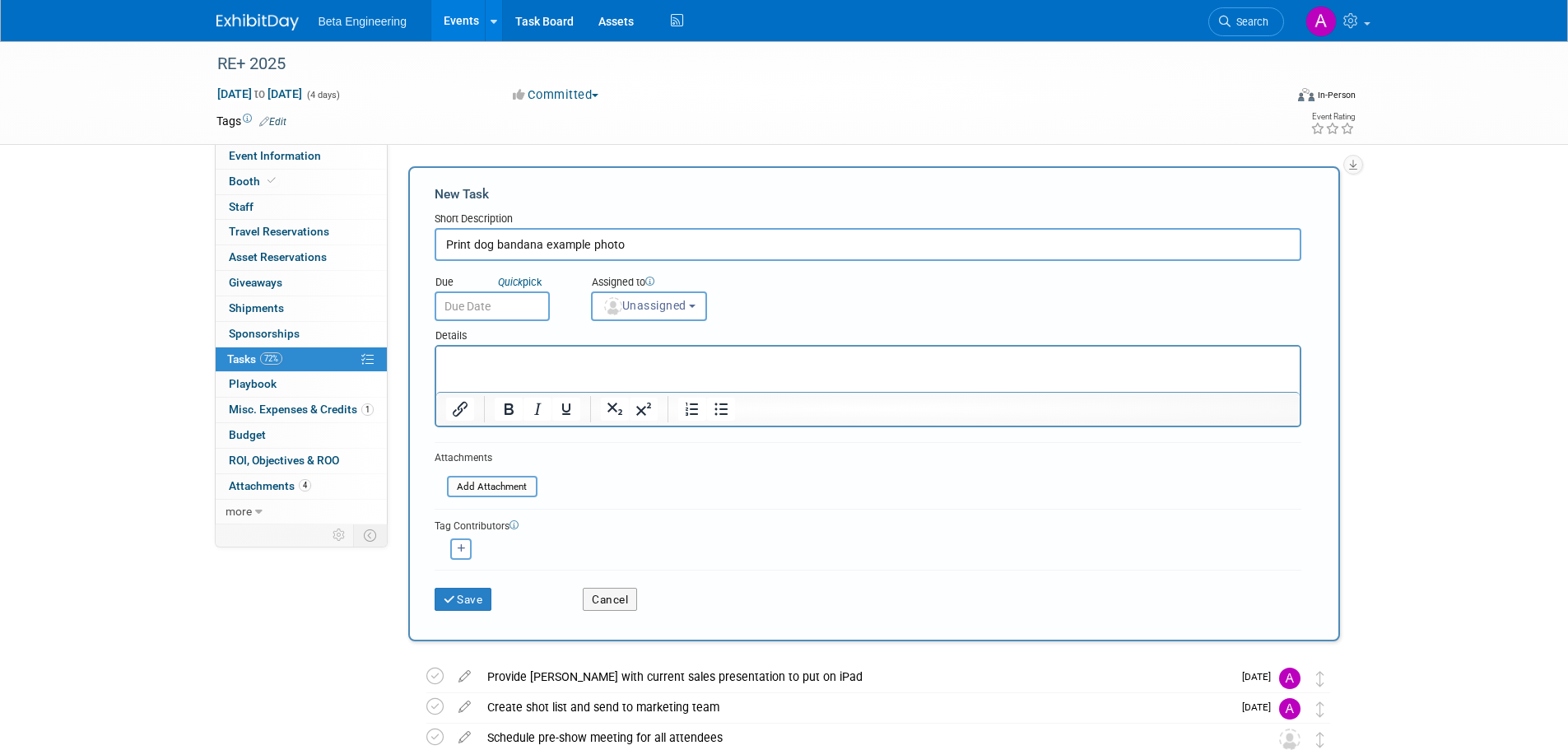
type input "Print dog bandana example photo"
click at [494, 314] on input "text" at bounding box center [492, 306] width 116 height 30
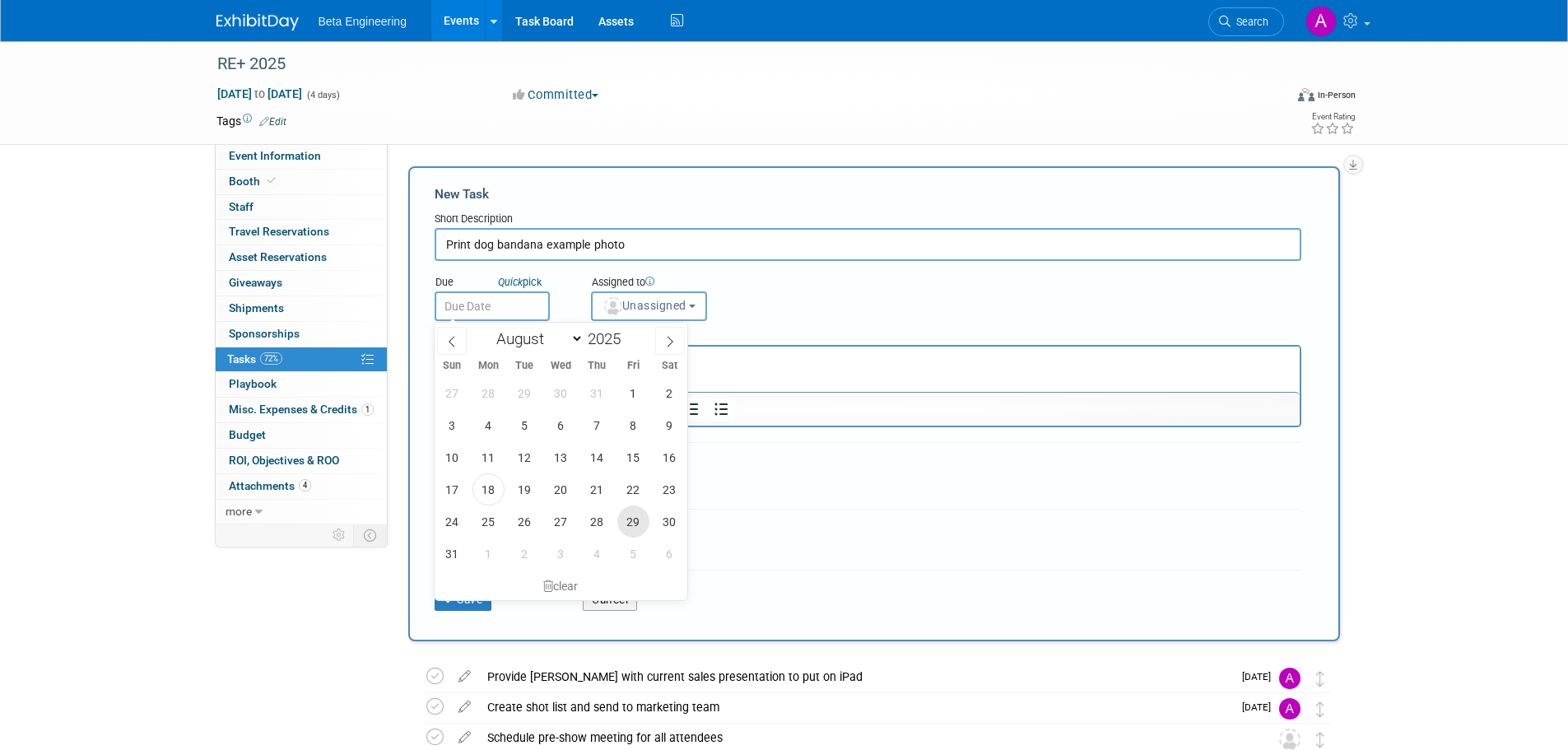
click at [636, 521] on span "29" at bounding box center [634, 522] width 32 height 32
type input "Aug 29, 2025"
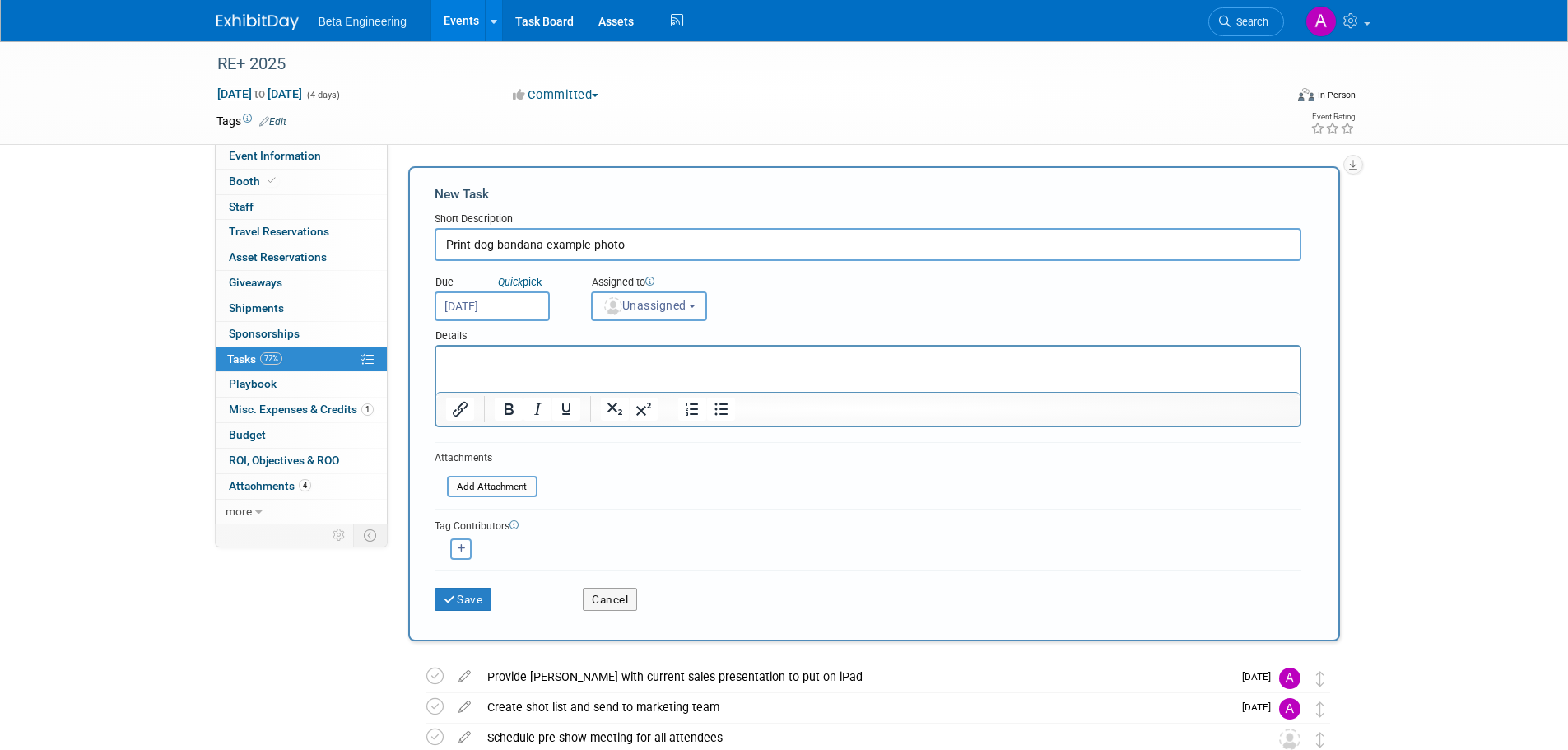
click at [661, 306] on span "Unassigned" at bounding box center [645, 306] width 84 height 13
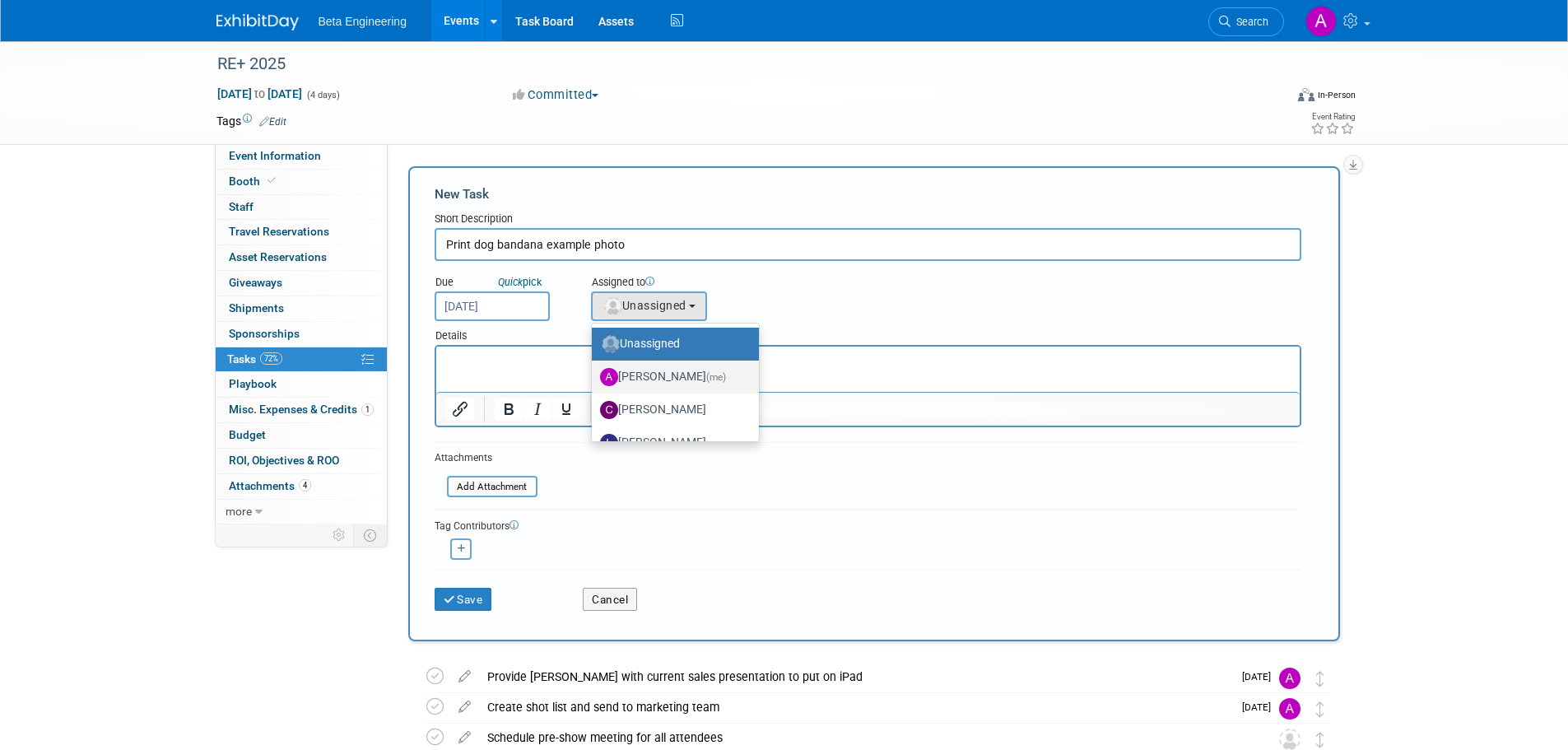
click at [671, 373] on label "Anne Mertens (me)" at bounding box center [671, 377] width 142 height 27
click at [594, 373] on input "Anne Mertens (me)" at bounding box center [589, 375] width 11 height 11
select select "6ff3d987-10bc-4a7b-8953-bf24971659f4"
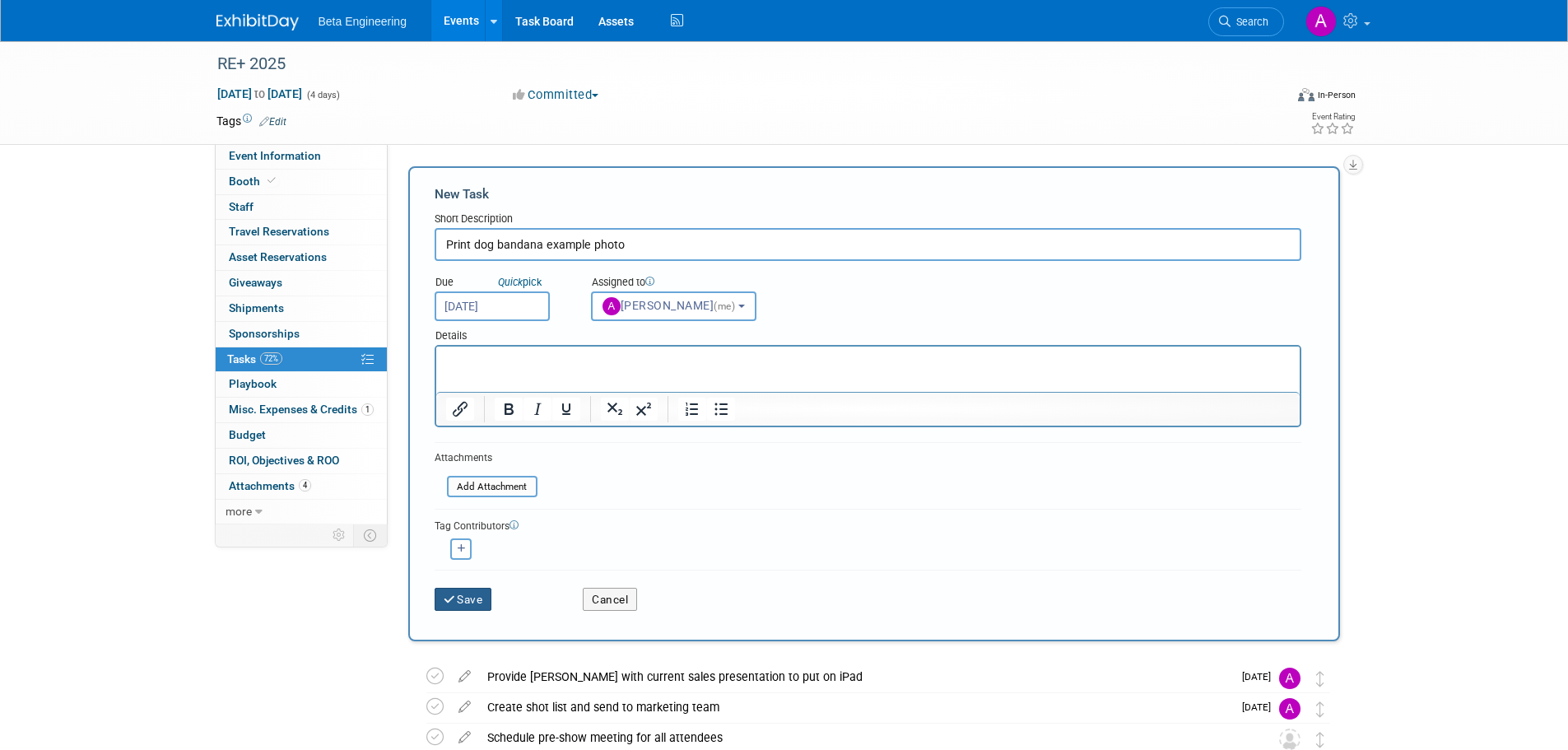
click at [451, 595] on icon "submit" at bounding box center [450, 600] width 14 height 11
